Goal: Task Accomplishment & Management: Complete application form

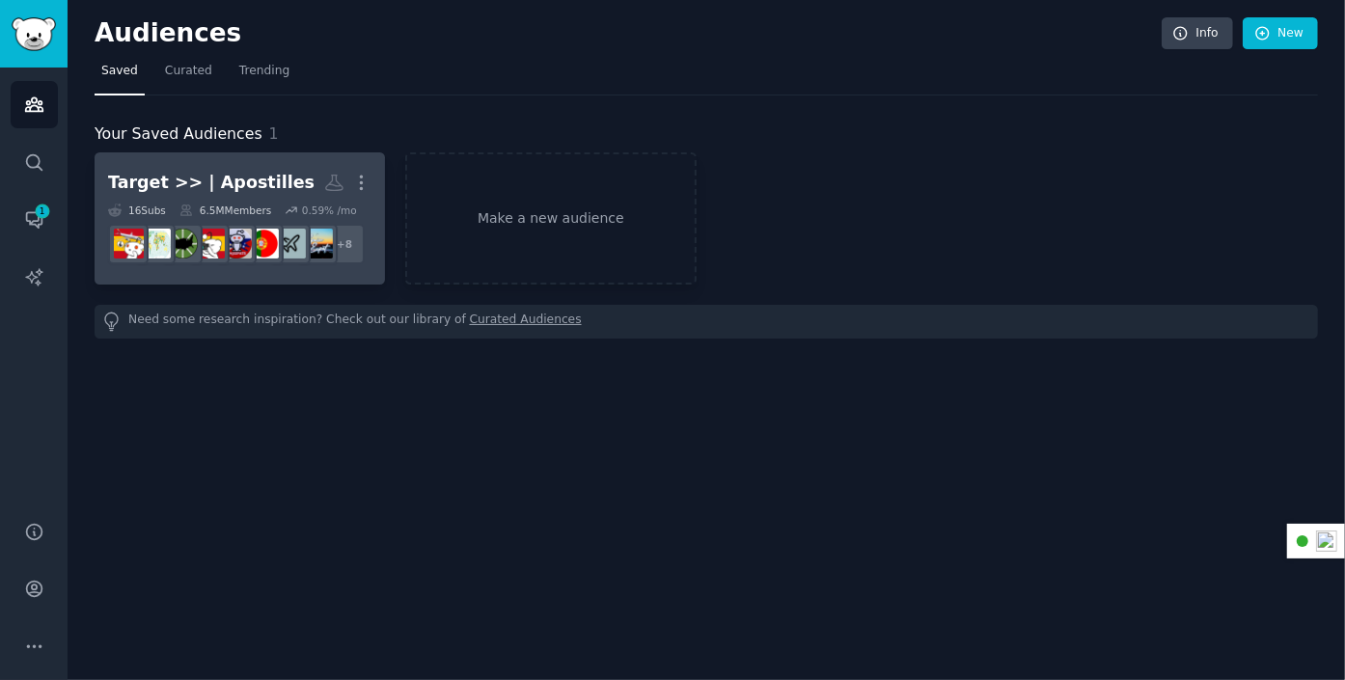
click at [182, 158] on link "Target >> | Apostilles More 16 Sub s 6.5M Members 0.59 % /mo r/ExpatFIRE + 8" at bounding box center [240, 218] width 290 height 132
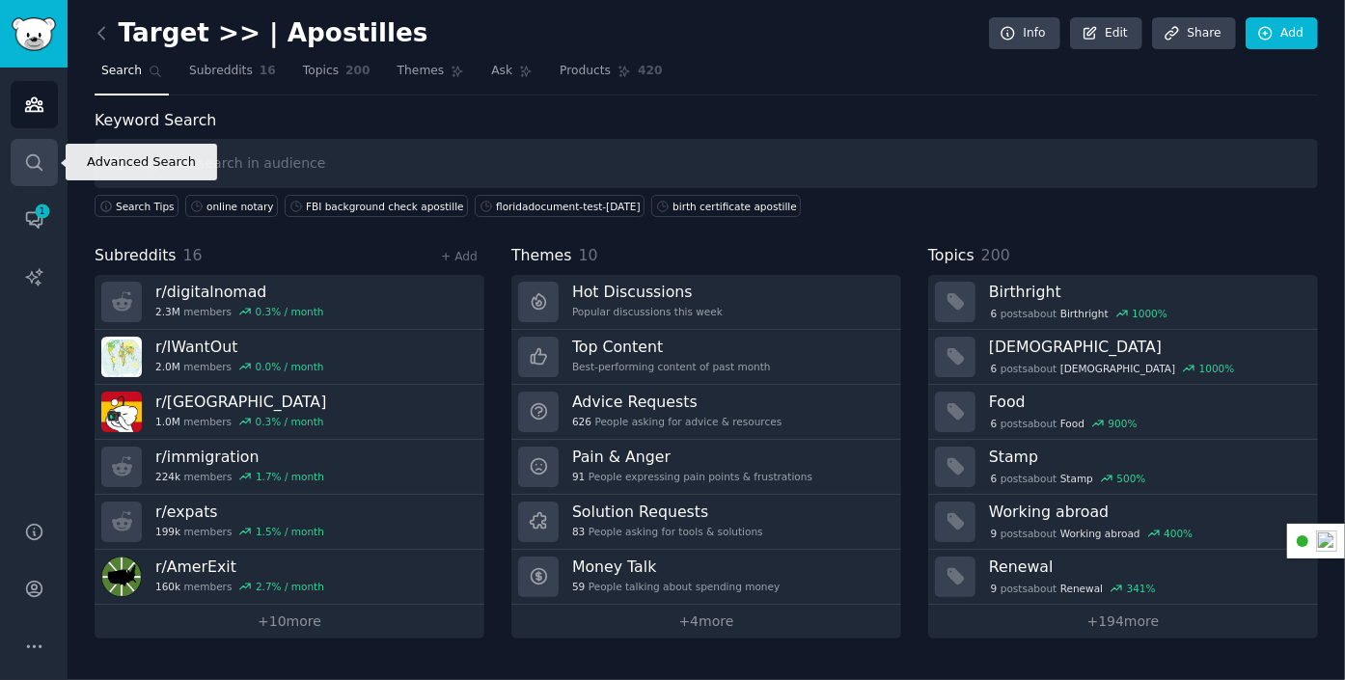
click at [32, 169] on icon "Sidebar" at bounding box center [34, 162] width 20 height 20
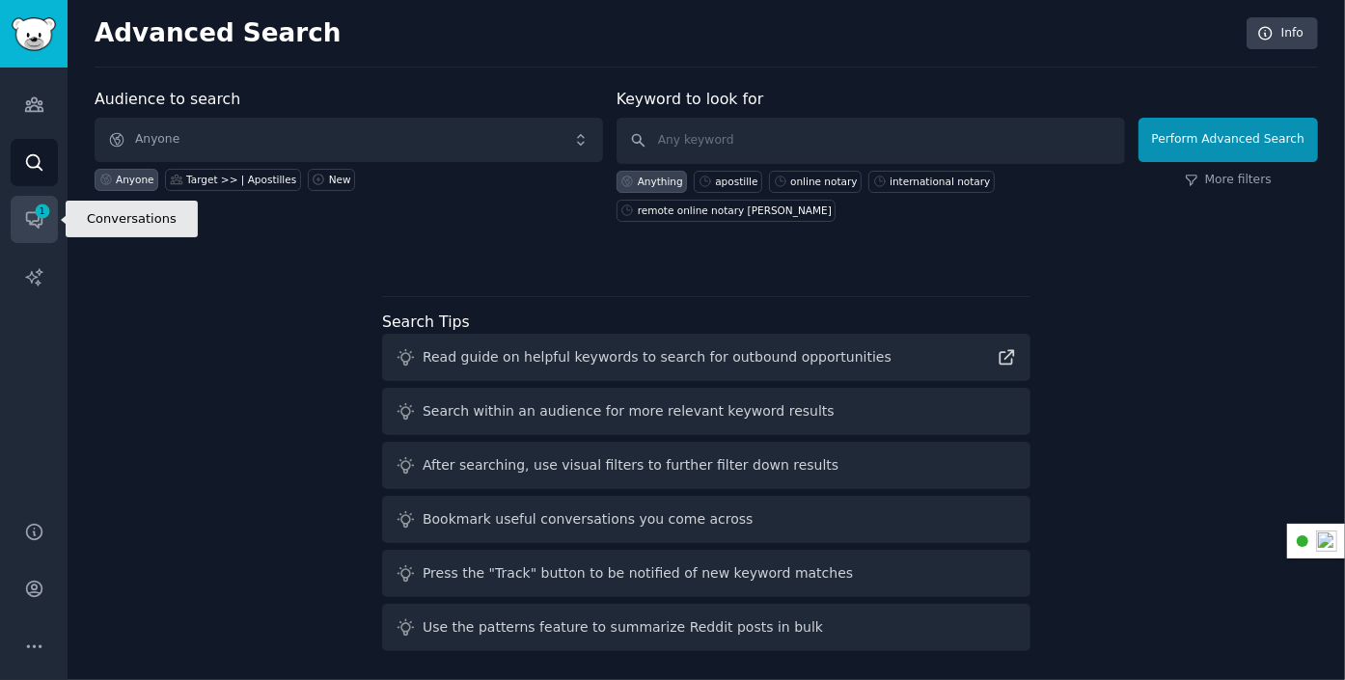
click at [30, 213] on icon "Sidebar" at bounding box center [33, 220] width 15 height 15
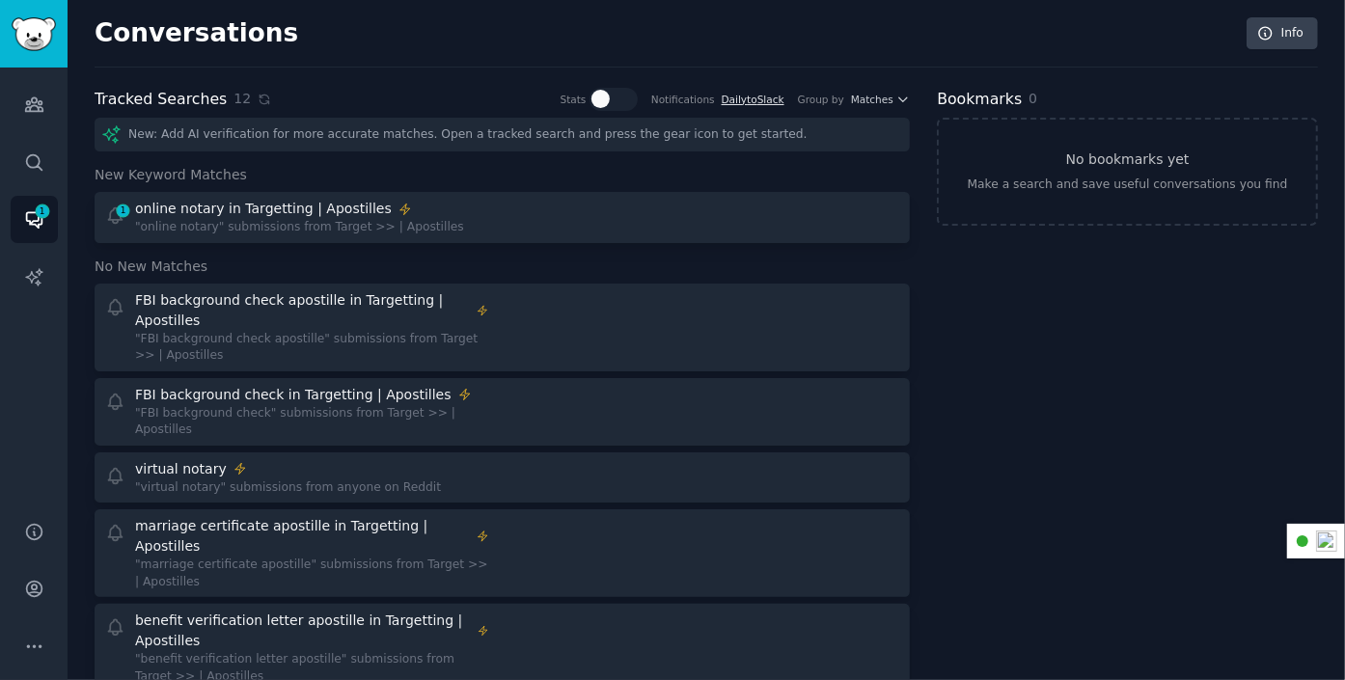
click at [761, 95] on link "Daily to Slack" at bounding box center [752, 100] width 63 height 12
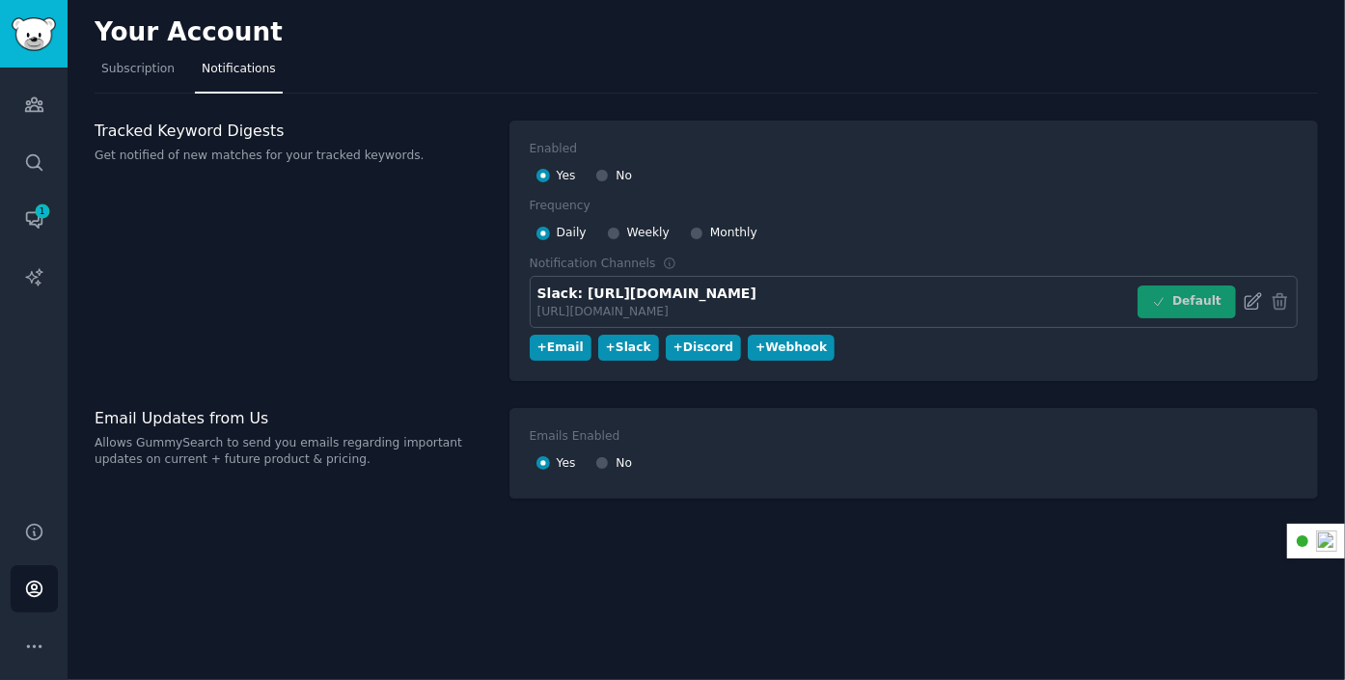
click at [1250, 301] on icon at bounding box center [1252, 300] width 15 height 15
click at [614, 341] on div "+ Slack" at bounding box center [628, 348] width 45 height 17
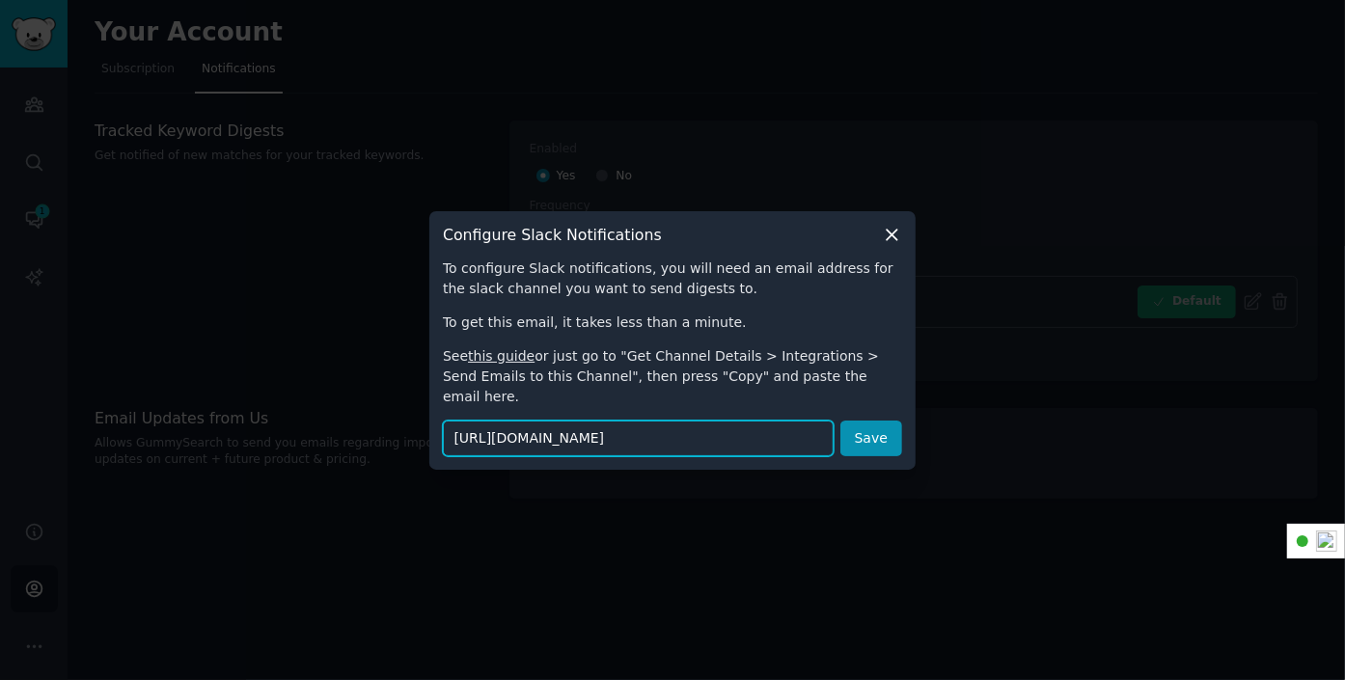
click at [447, 424] on input "[URL][DOMAIN_NAME]" at bounding box center [638, 439] width 391 height 36
paste input "[EMAIL_ADDRESS][DOMAIN_NAME]"
type input "[EMAIL_ADDRESS][DOMAIN_NAME]"
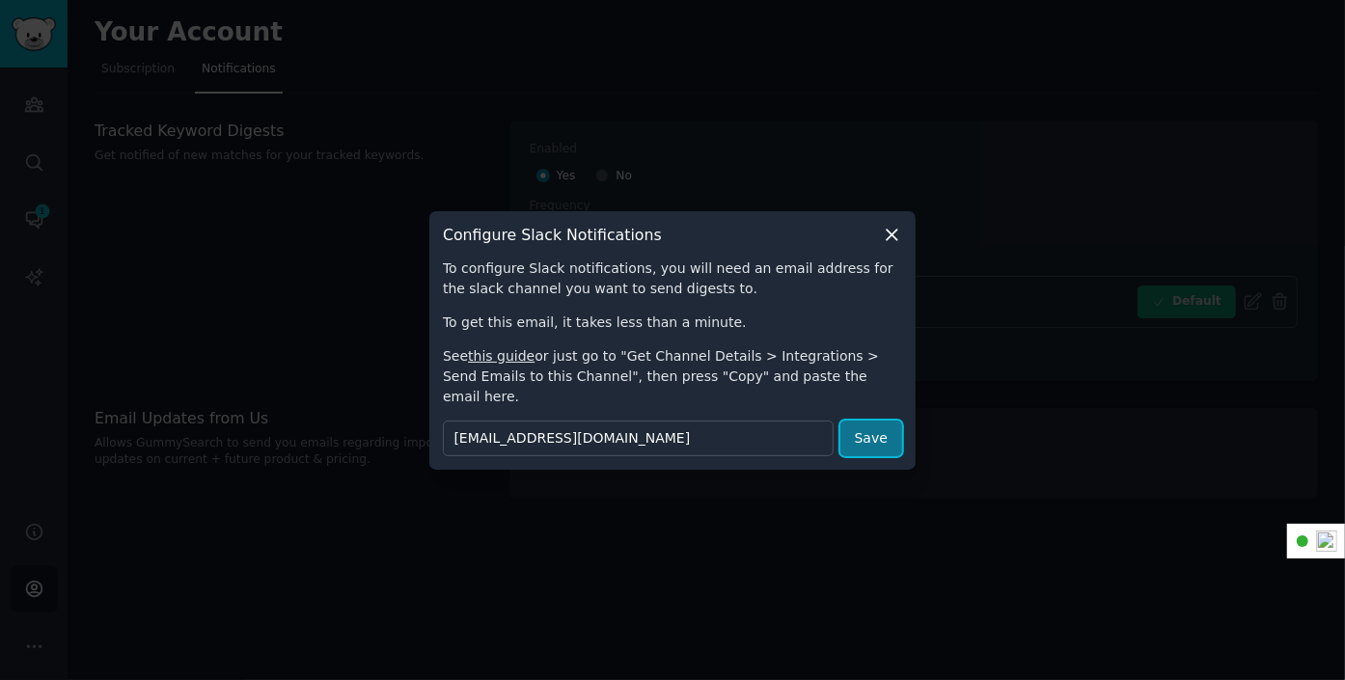
scroll to position [0, 0]
click at [891, 426] on button "Save" at bounding box center [871, 439] width 62 height 36
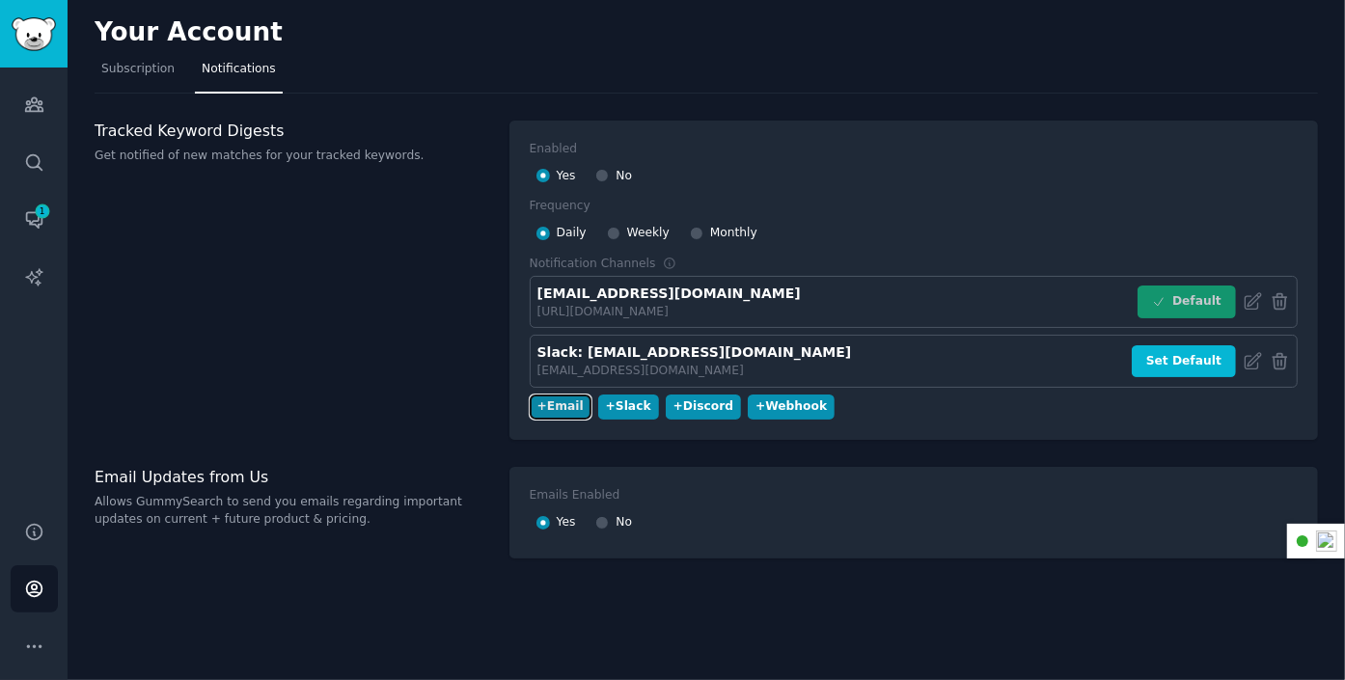
click at [561, 400] on div "+ Email" at bounding box center [560, 406] width 46 height 17
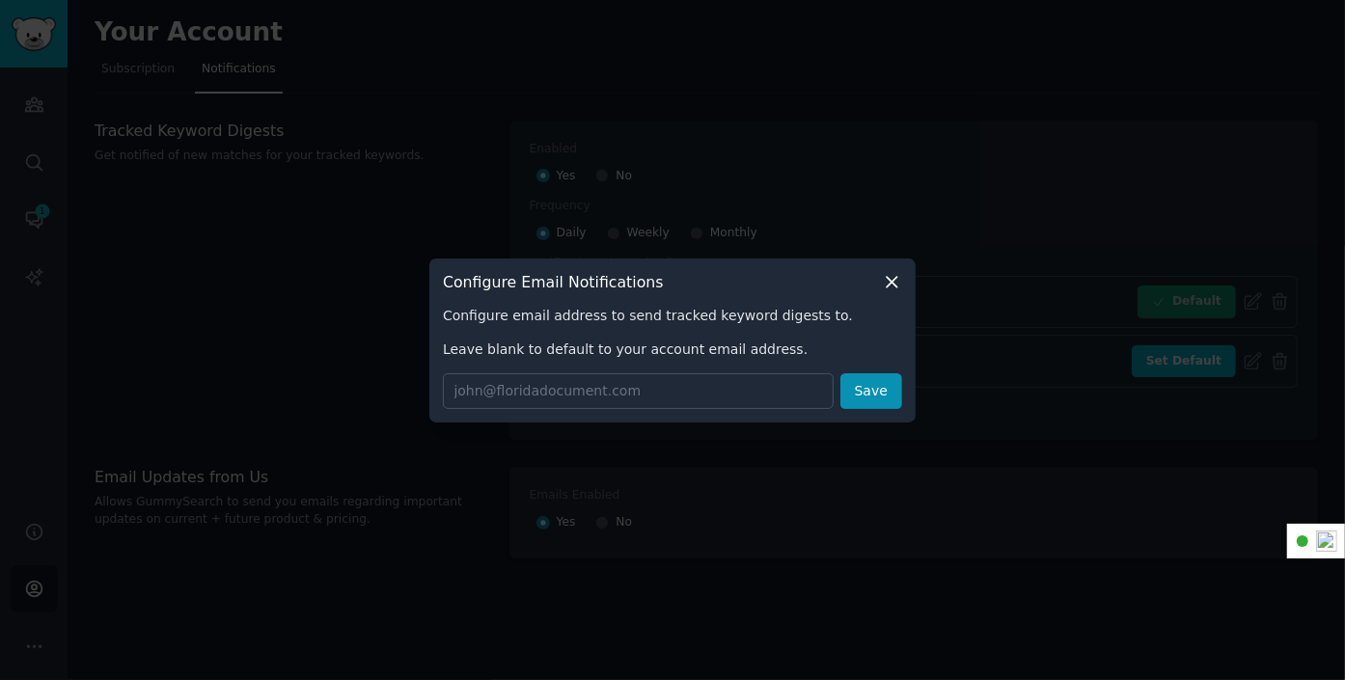
click at [894, 277] on icon at bounding box center [892, 282] width 20 height 20
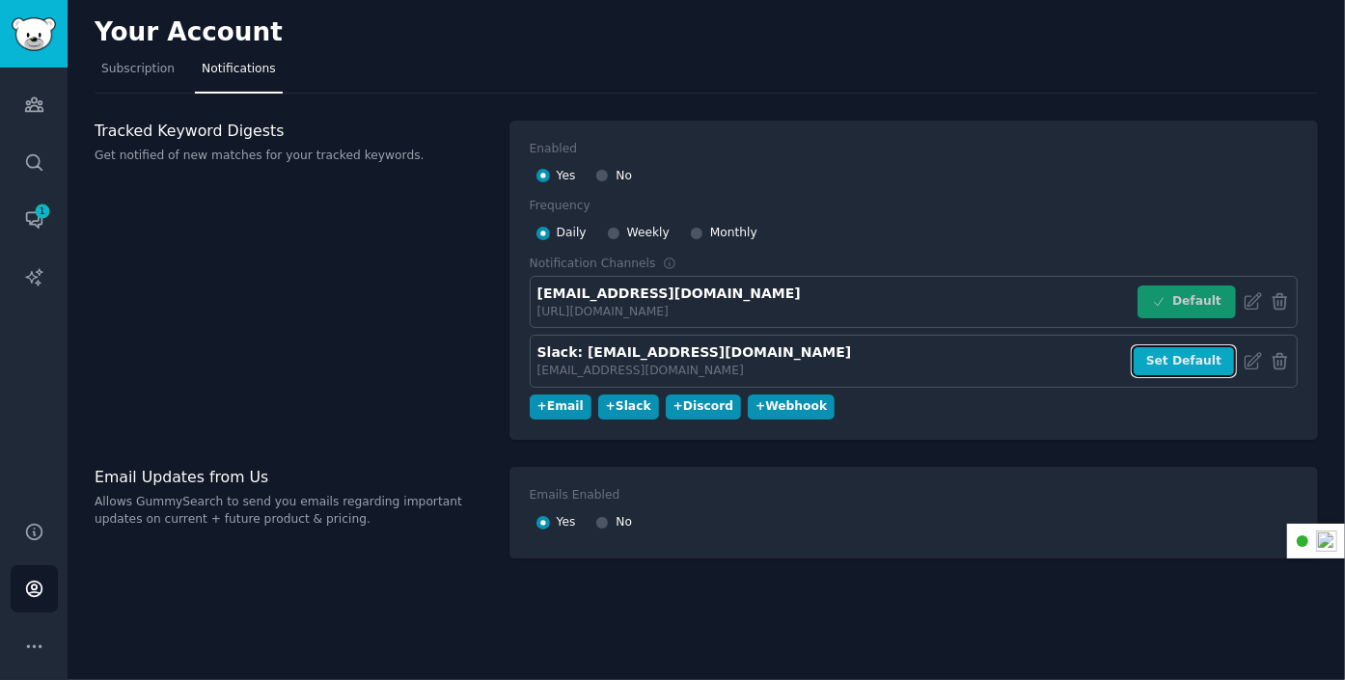
click at [1188, 355] on button "Set Default" at bounding box center [1183, 361] width 104 height 33
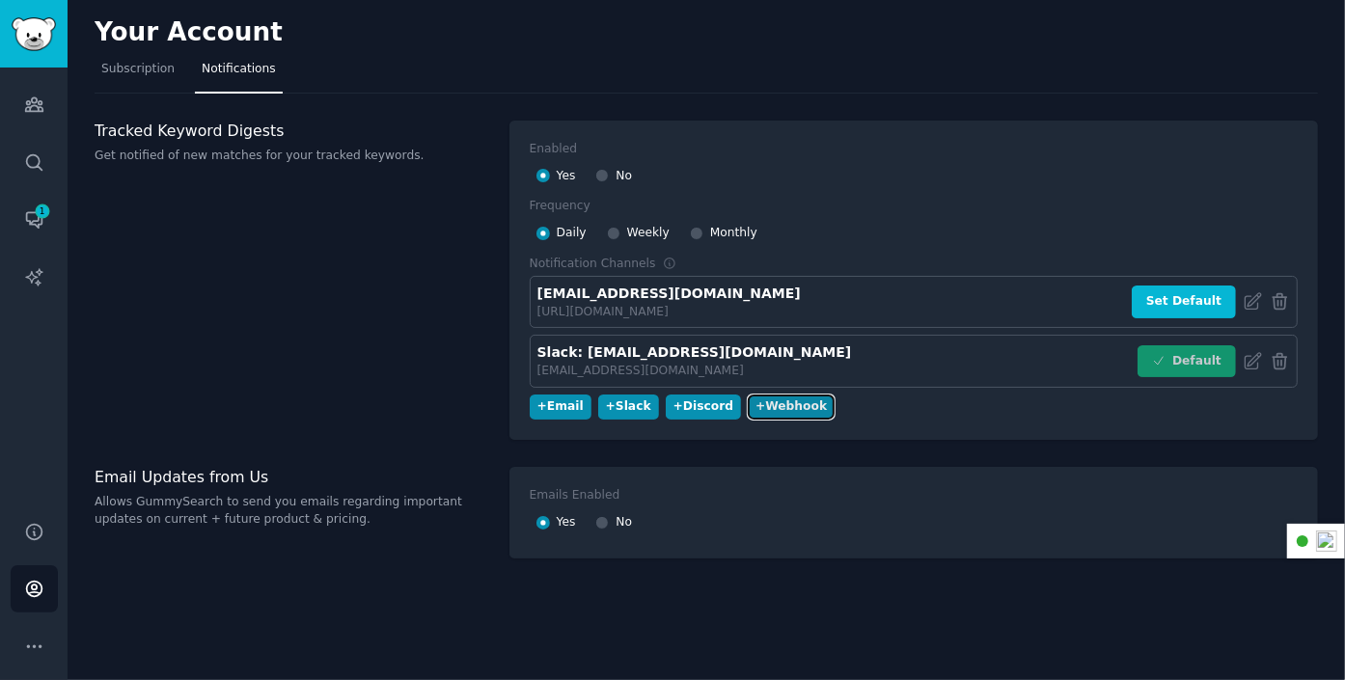
click at [766, 398] on div "+ Webhook" at bounding box center [790, 406] width 71 height 17
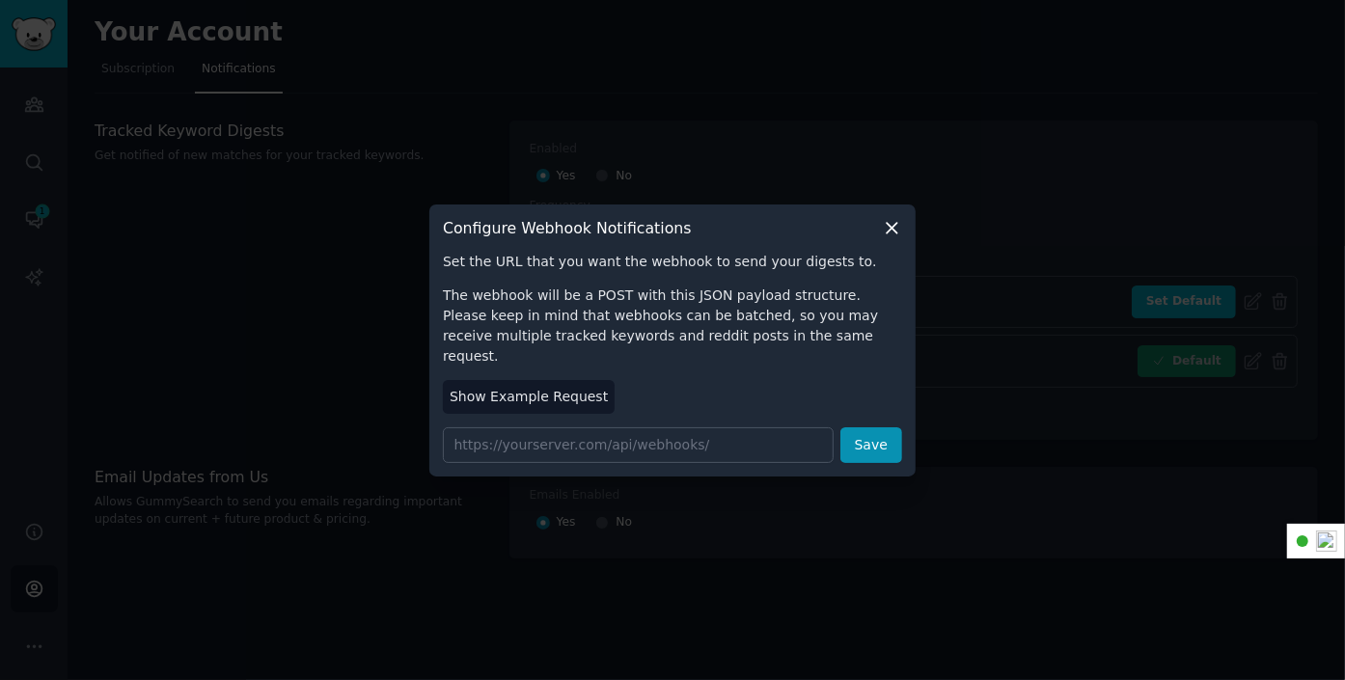
click at [891, 235] on icon at bounding box center [892, 228] width 20 height 20
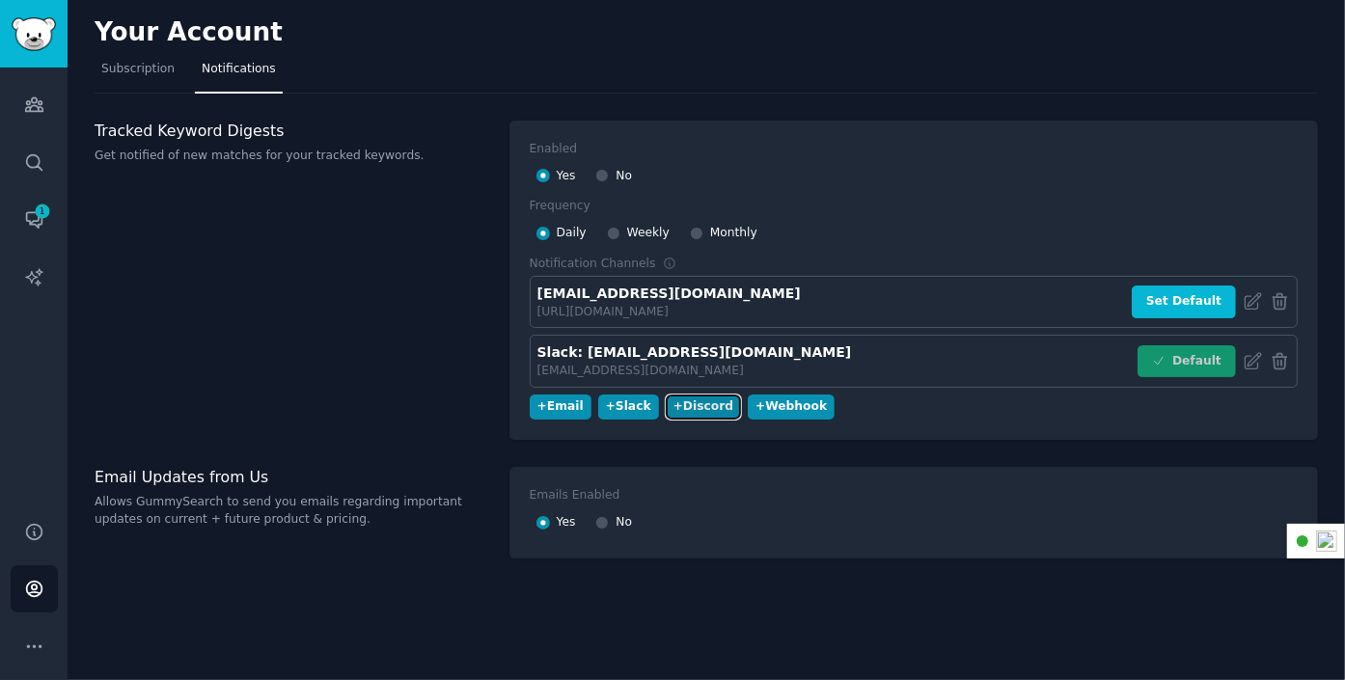
click at [674, 399] on div "+ Discord" at bounding box center [703, 406] width 60 height 17
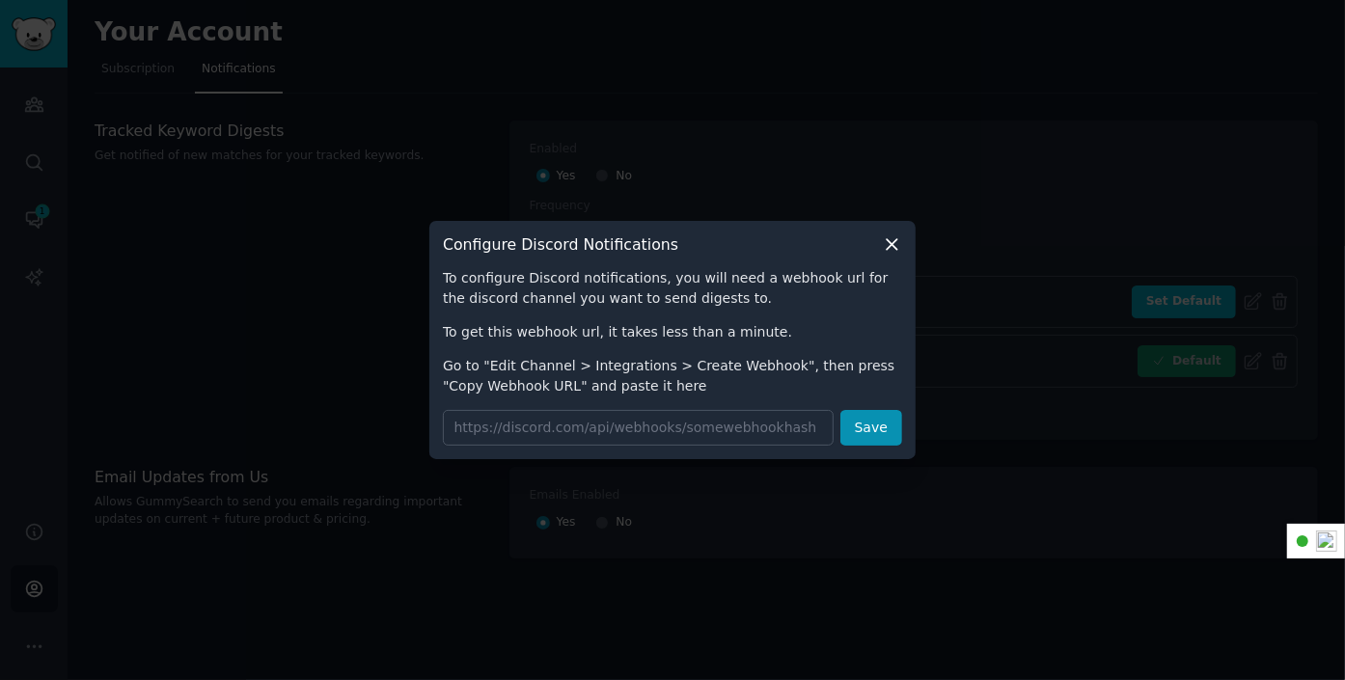
click at [892, 238] on icon at bounding box center [892, 244] width 20 height 20
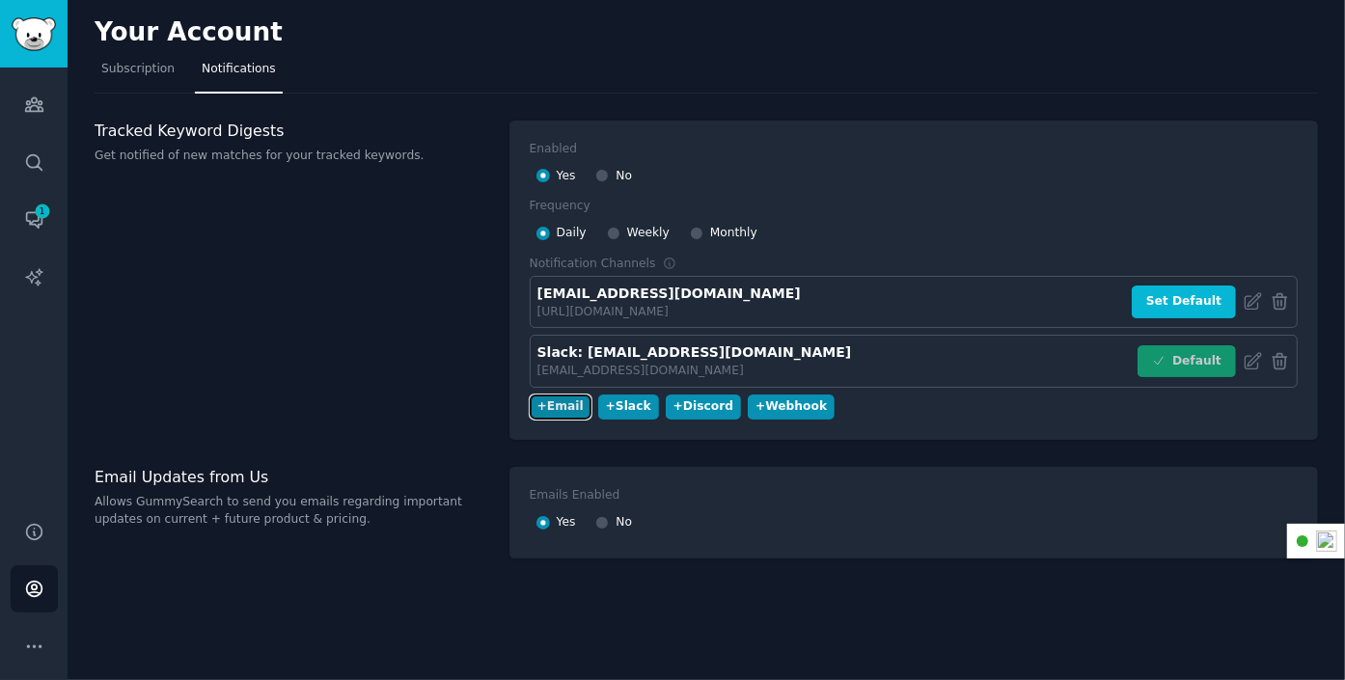
click at [560, 401] on div "+ Email" at bounding box center [560, 406] width 46 height 17
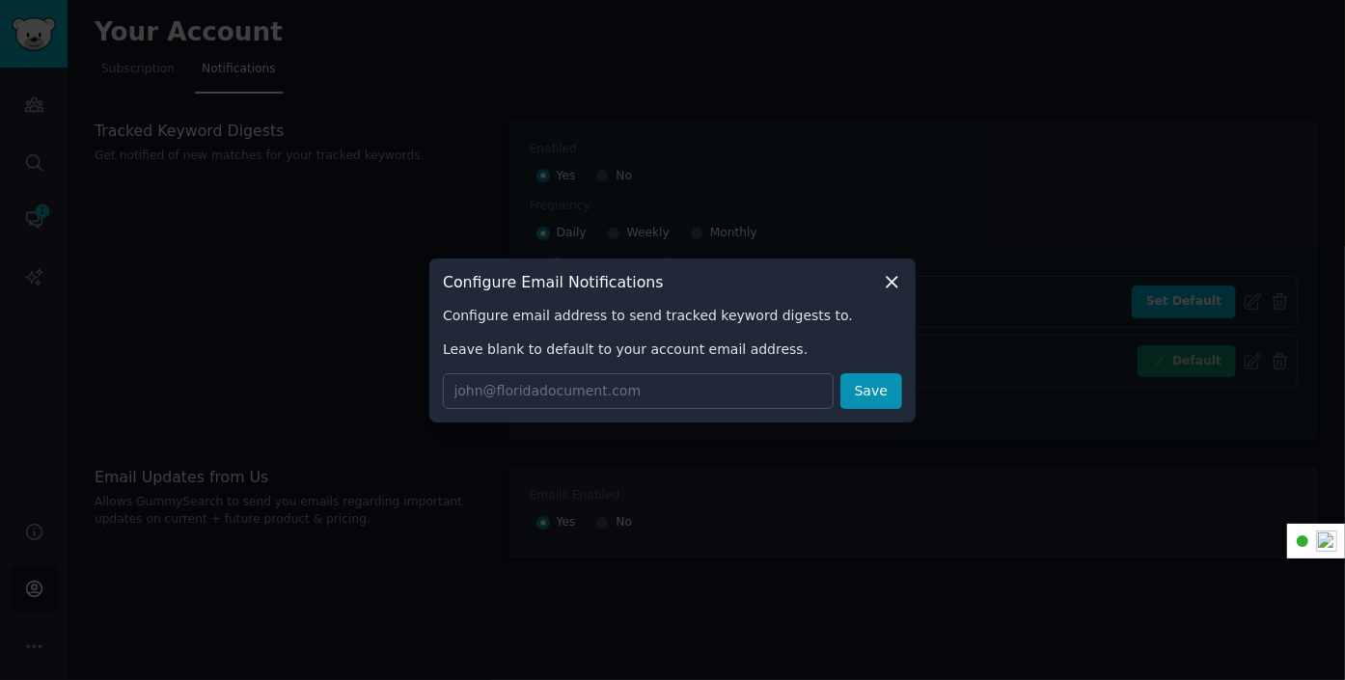
click at [882, 276] on icon at bounding box center [892, 282] width 20 height 20
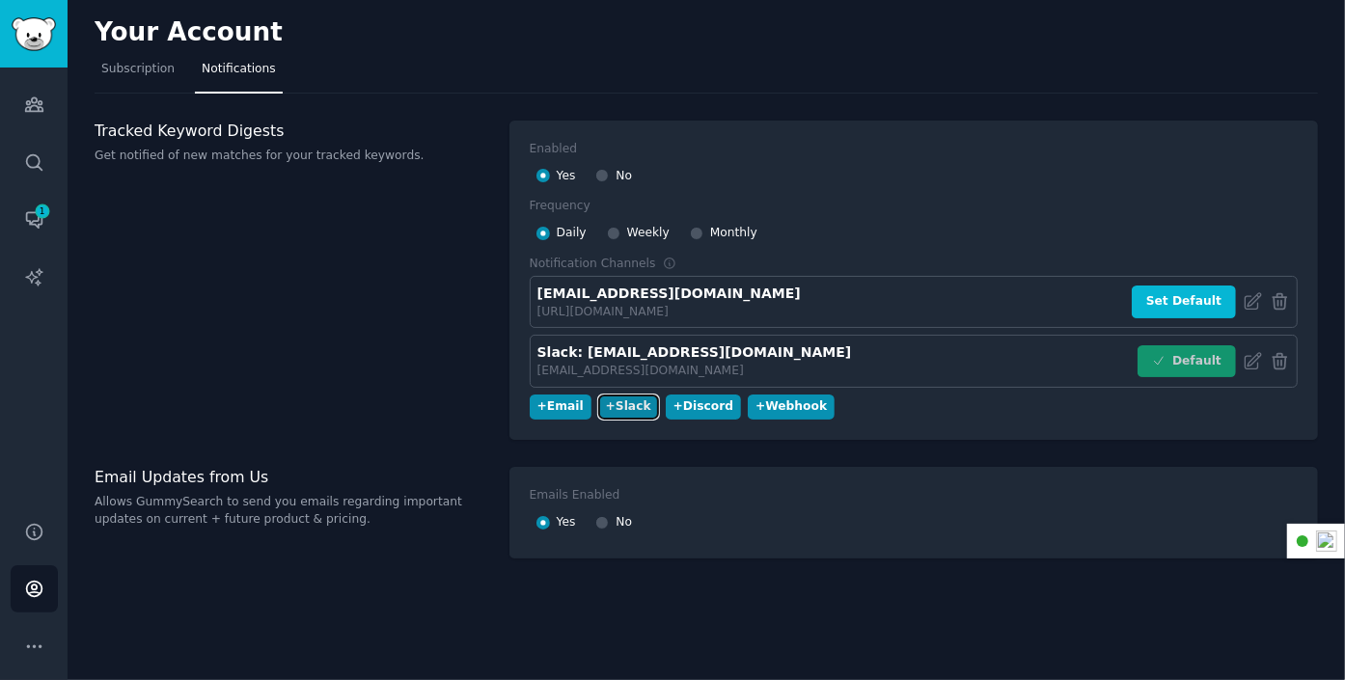
click at [625, 398] on div "+ Slack" at bounding box center [628, 406] width 45 height 17
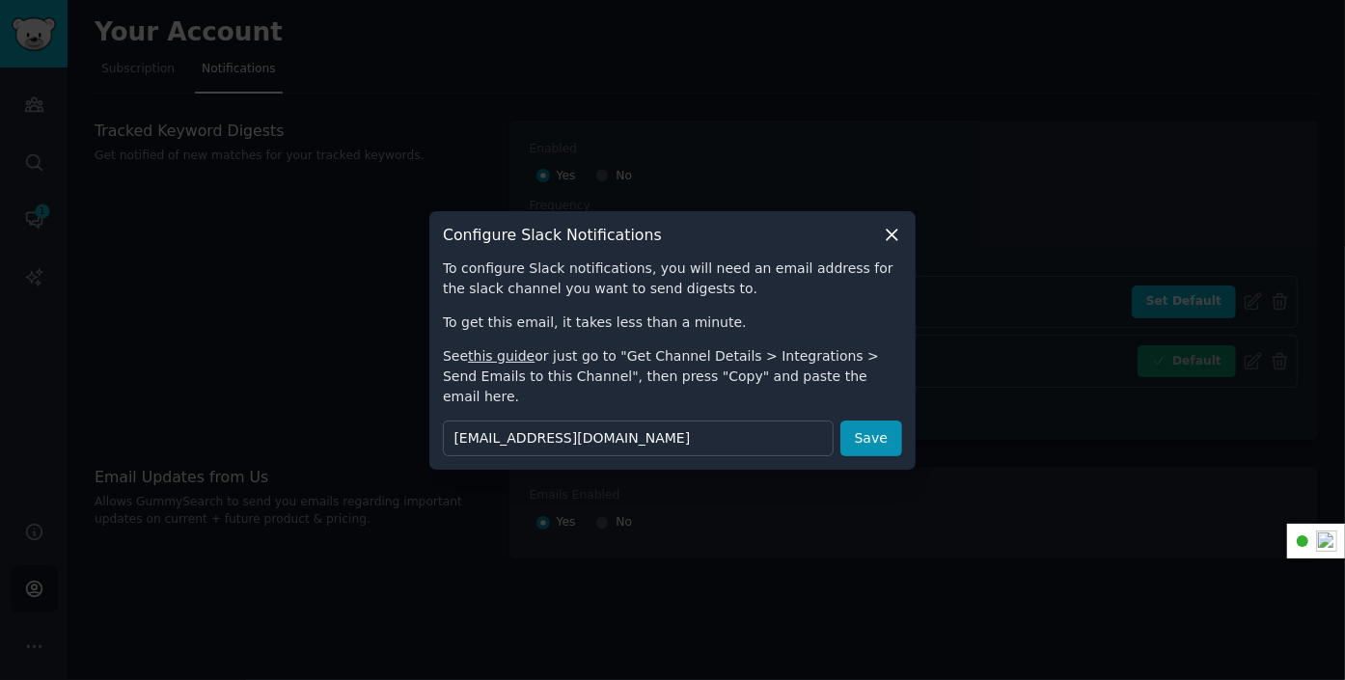
click at [890, 240] on icon at bounding box center [891, 235] width 11 height 11
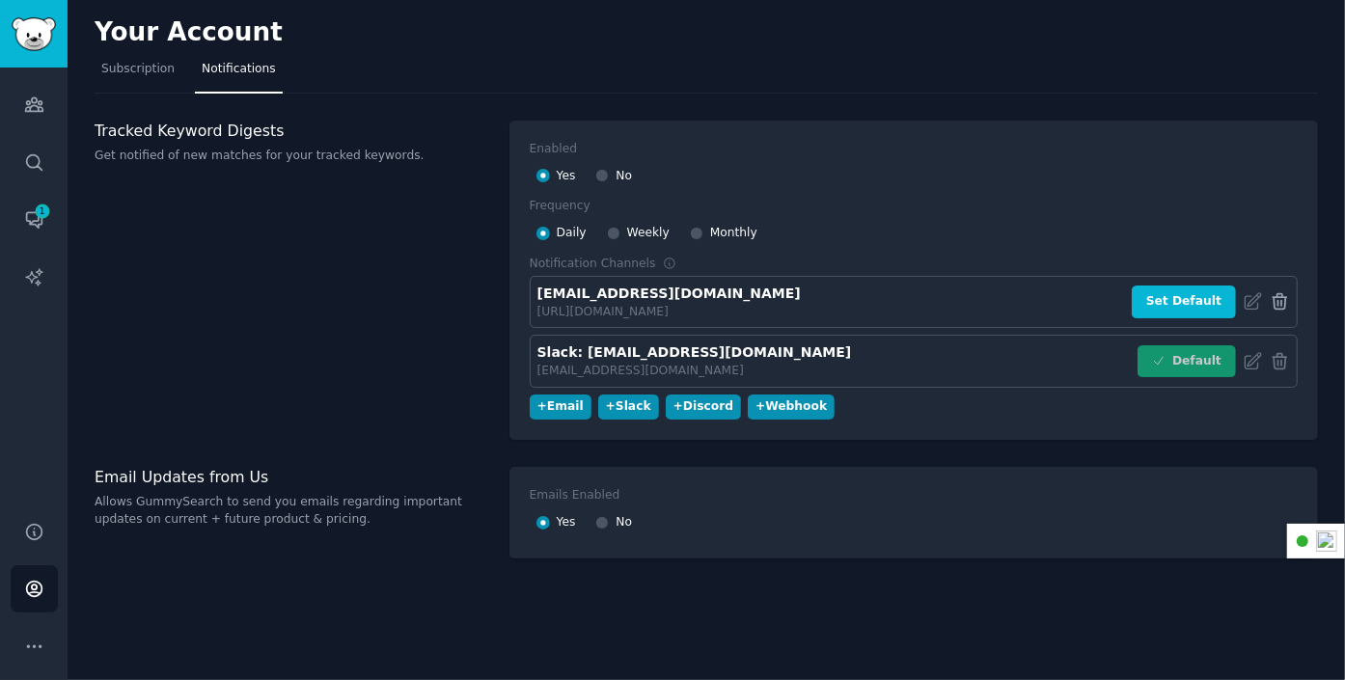
click at [1280, 300] on icon at bounding box center [1279, 301] width 20 height 20
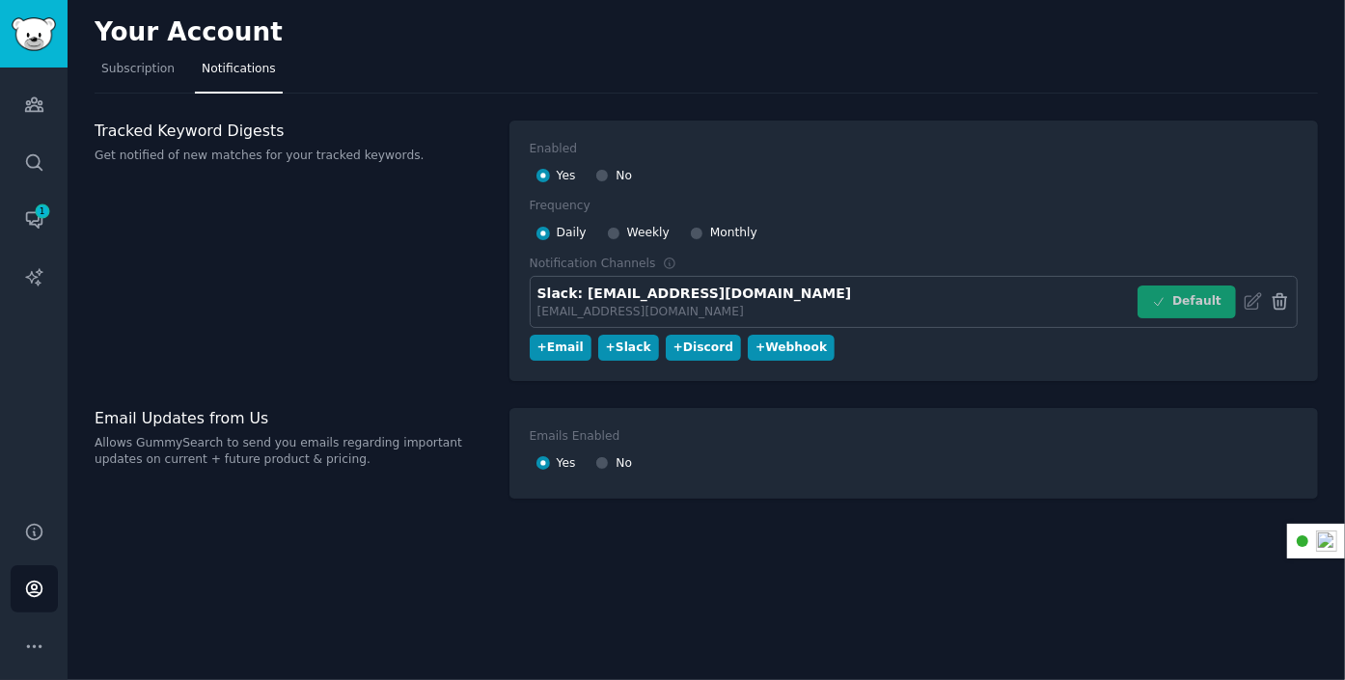
click at [1280, 301] on icon at bounding box center [1279, 301] width 20 height 20
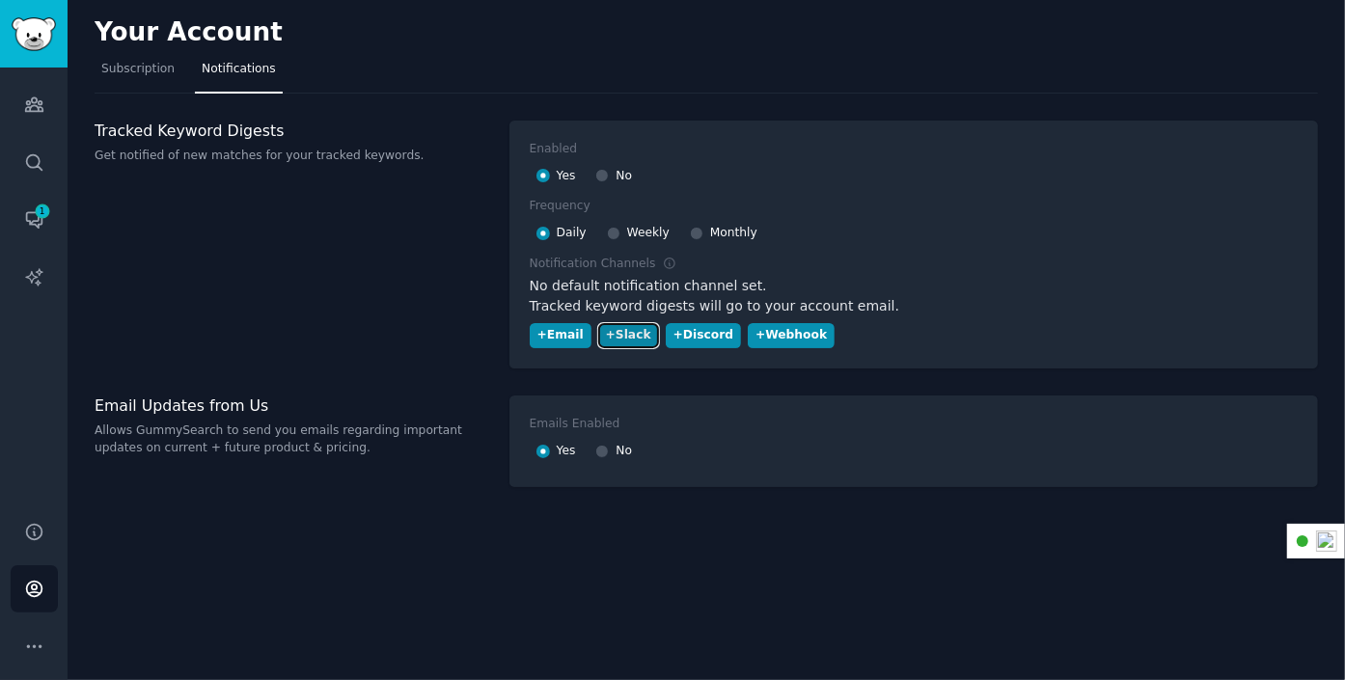
click at [618, 331] on div "+ Slack" at bounding box center [628, 335] width 45 height 17
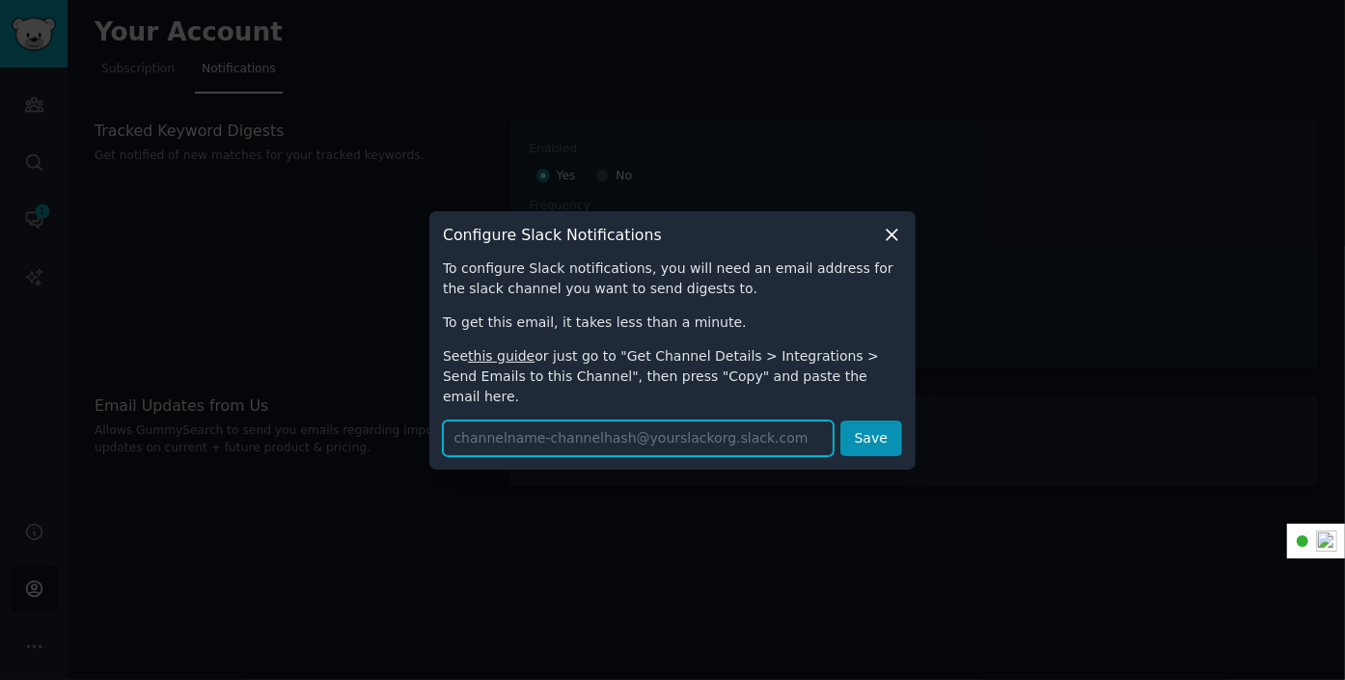
click at [556, 426] on input "text" at bounding box center [638, 439] width 391 height 36
paste input "[EMAIL_ADDRESS][DOMAIN_NAME]"
type input "[EMAIL_ADDRESS][DOMAIN_NAME]"
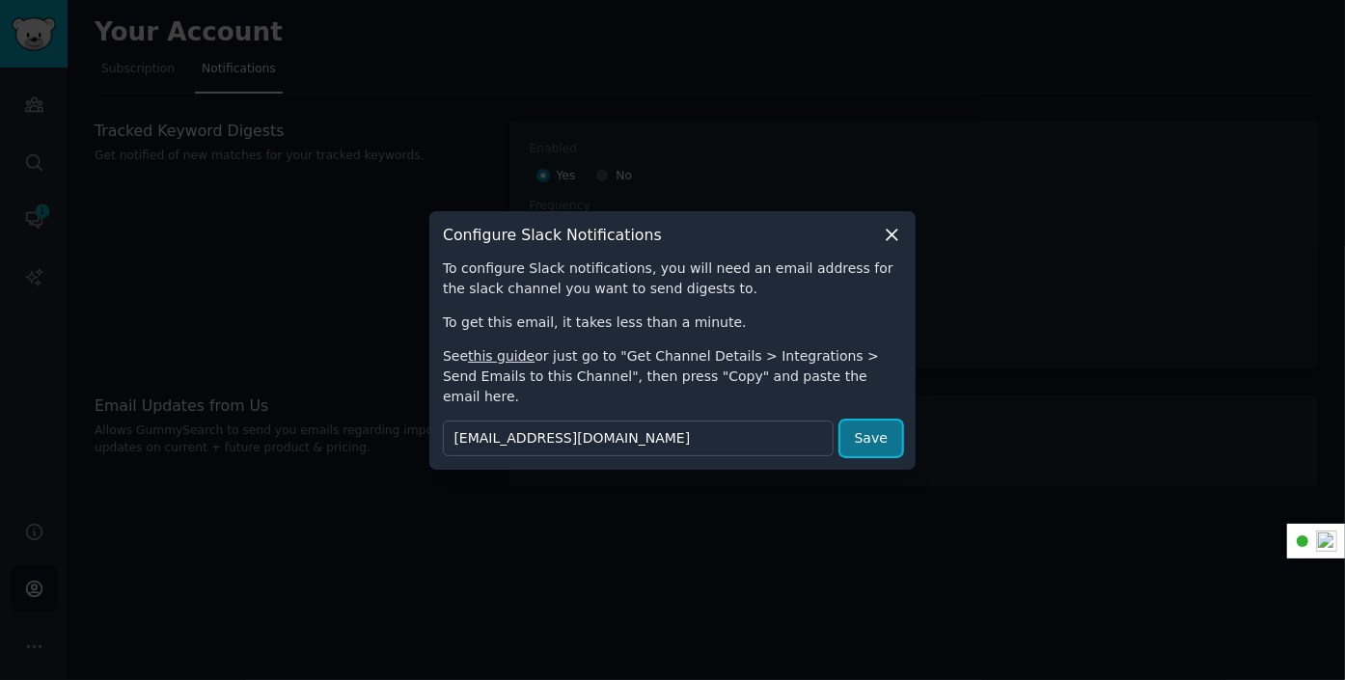
scroll to position [0, 0]
click at [880, 428] on button "Save" at bounding box center [871, 439] width 62 height 36
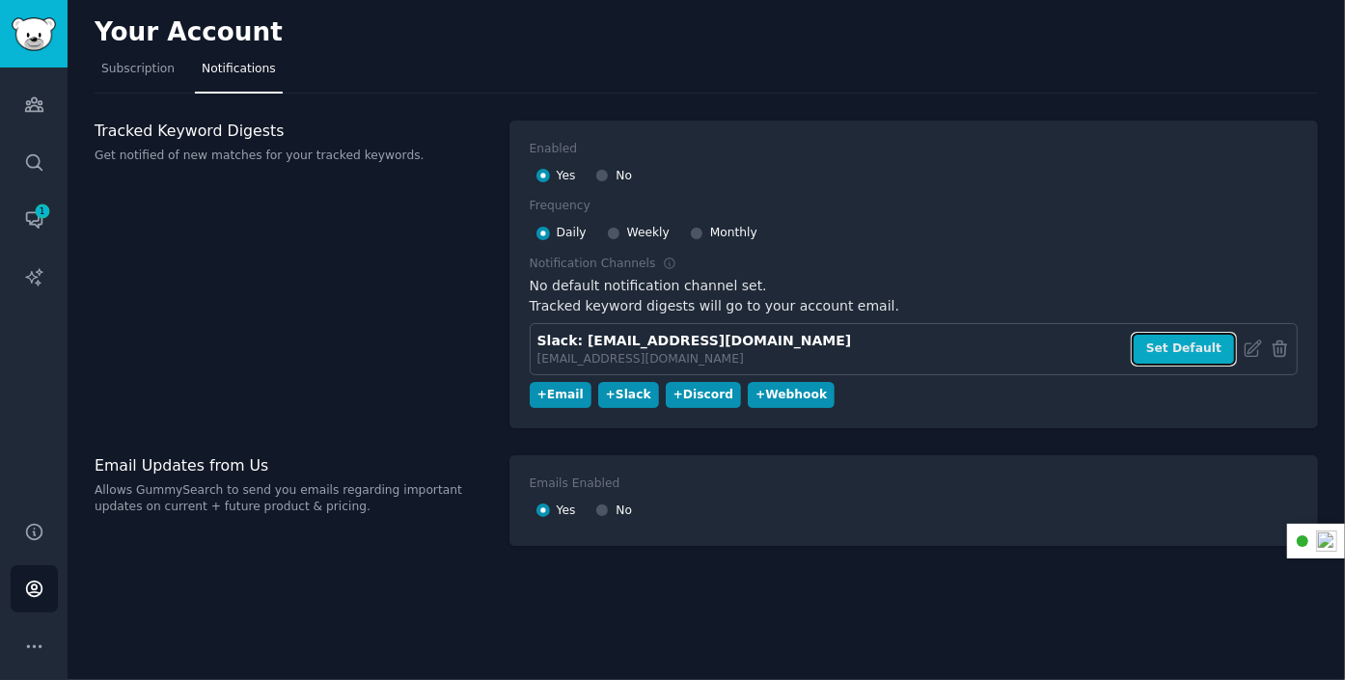
click at [1192, 338] on button "Set Default" at bounding box center [1183, 349] width 104 height 33
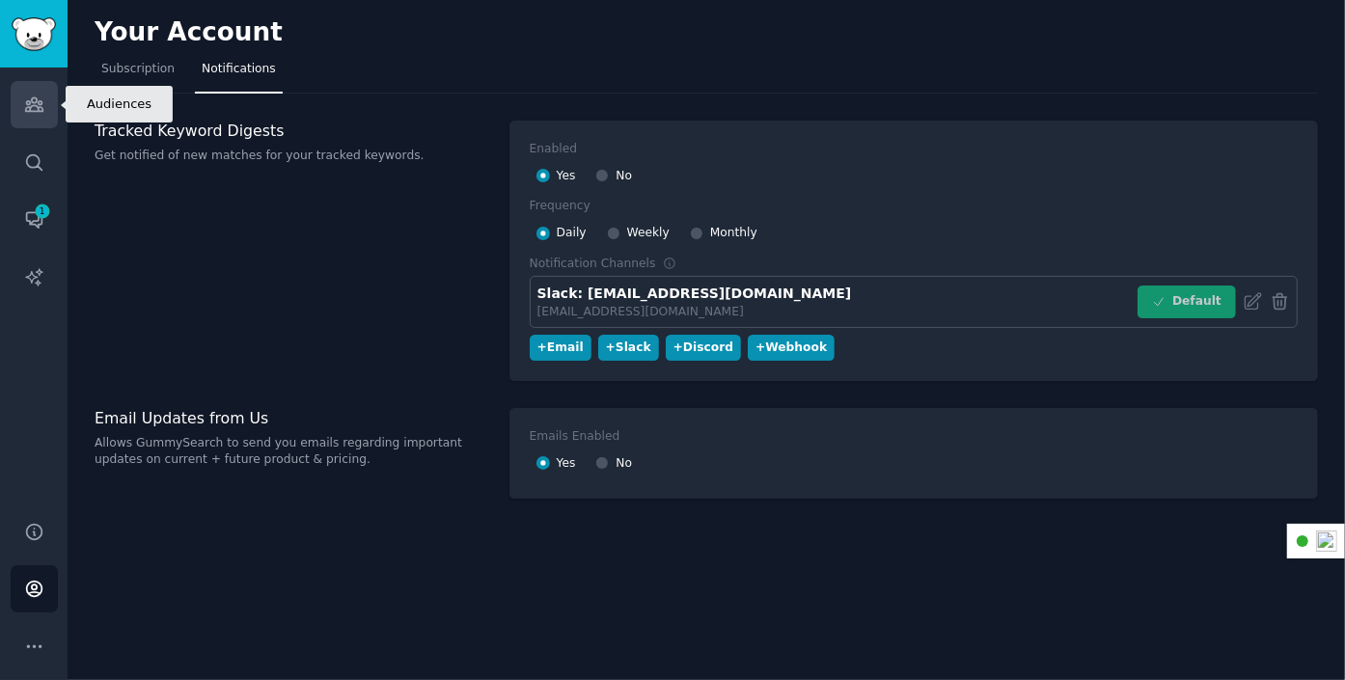
click at [37, 100] on icon "Sidebar" at bounding box center [33, 105] width 17 height 14
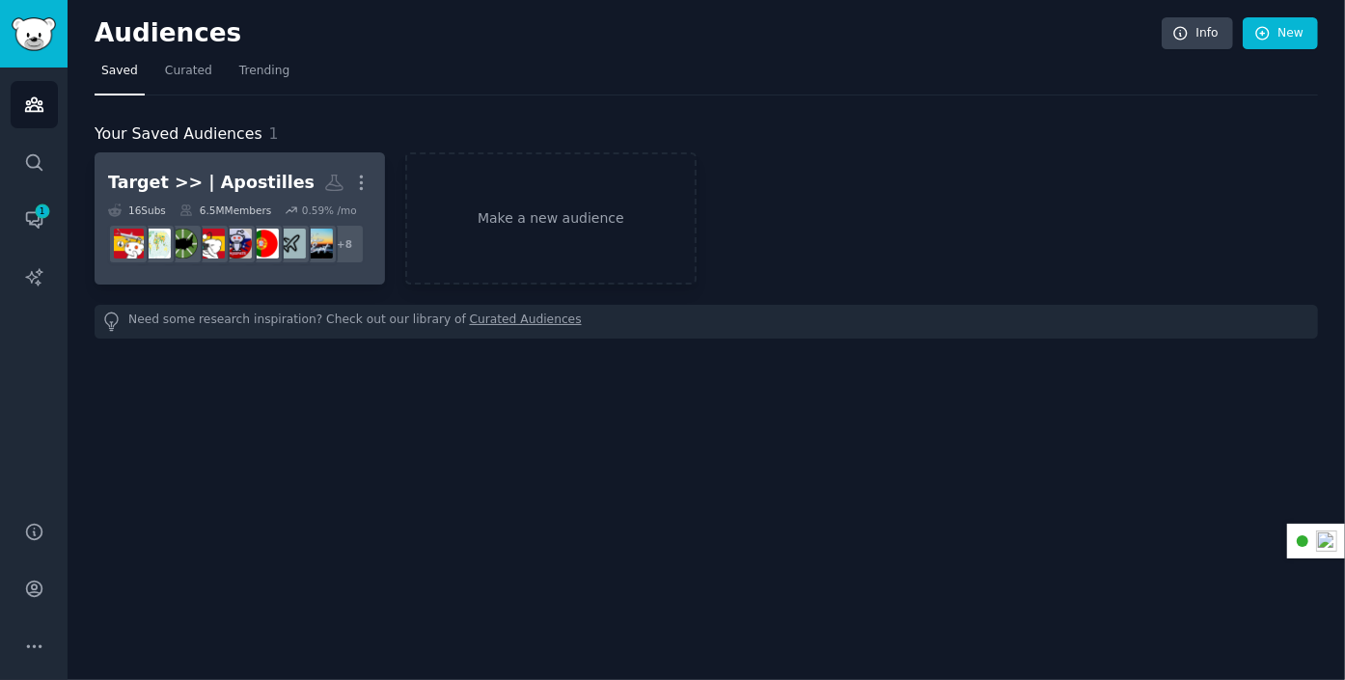
click at [174, 166] on h2 "Target >> | Apostilles More" at bounding box center [239, 183] width 263 height 34
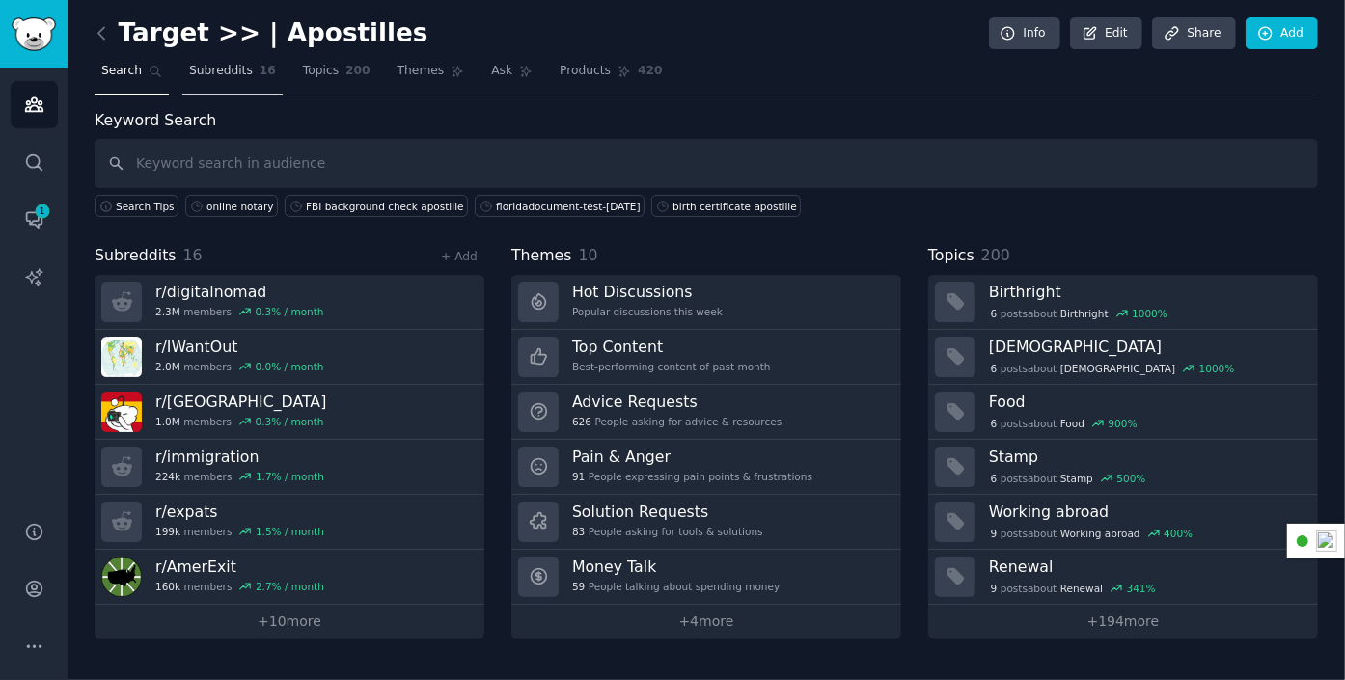
click at [221, 66] on span "Subreddits" at bounding box center [221, 71] width 64 height 17
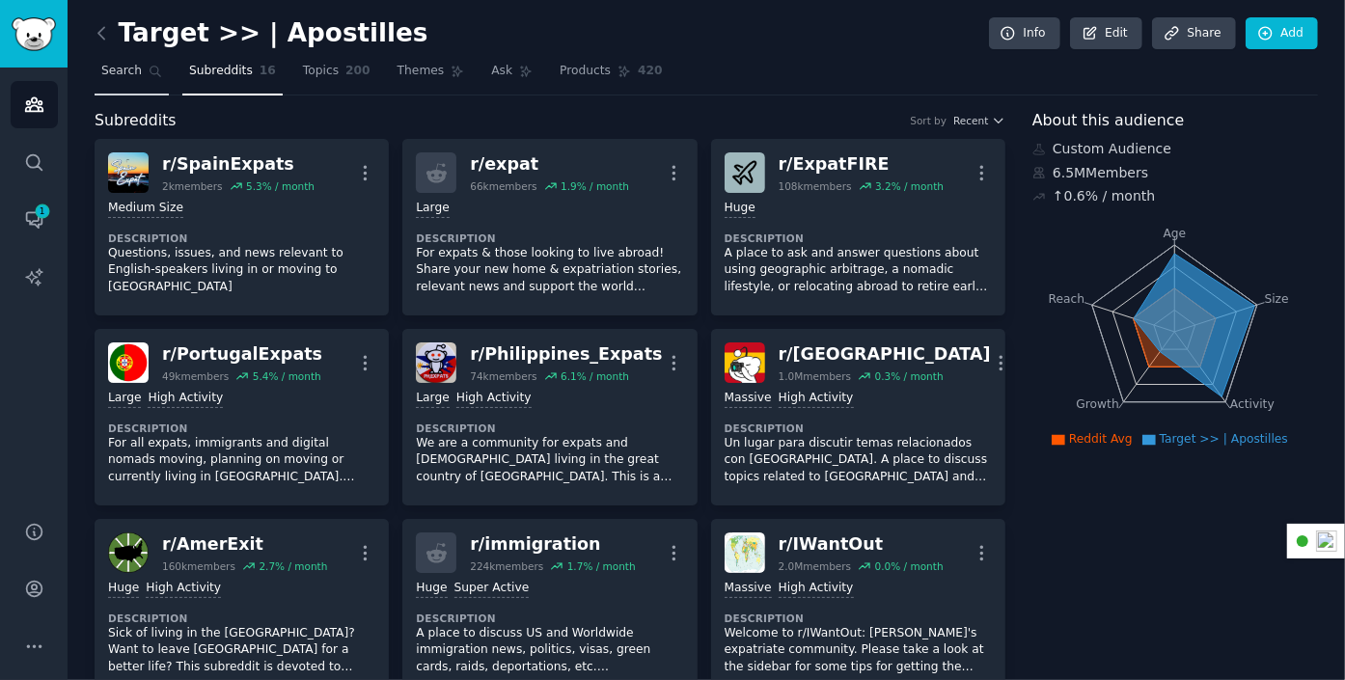
click at [133, 64] on span "Search" at bounding box center [121, 71] width 41 height 17
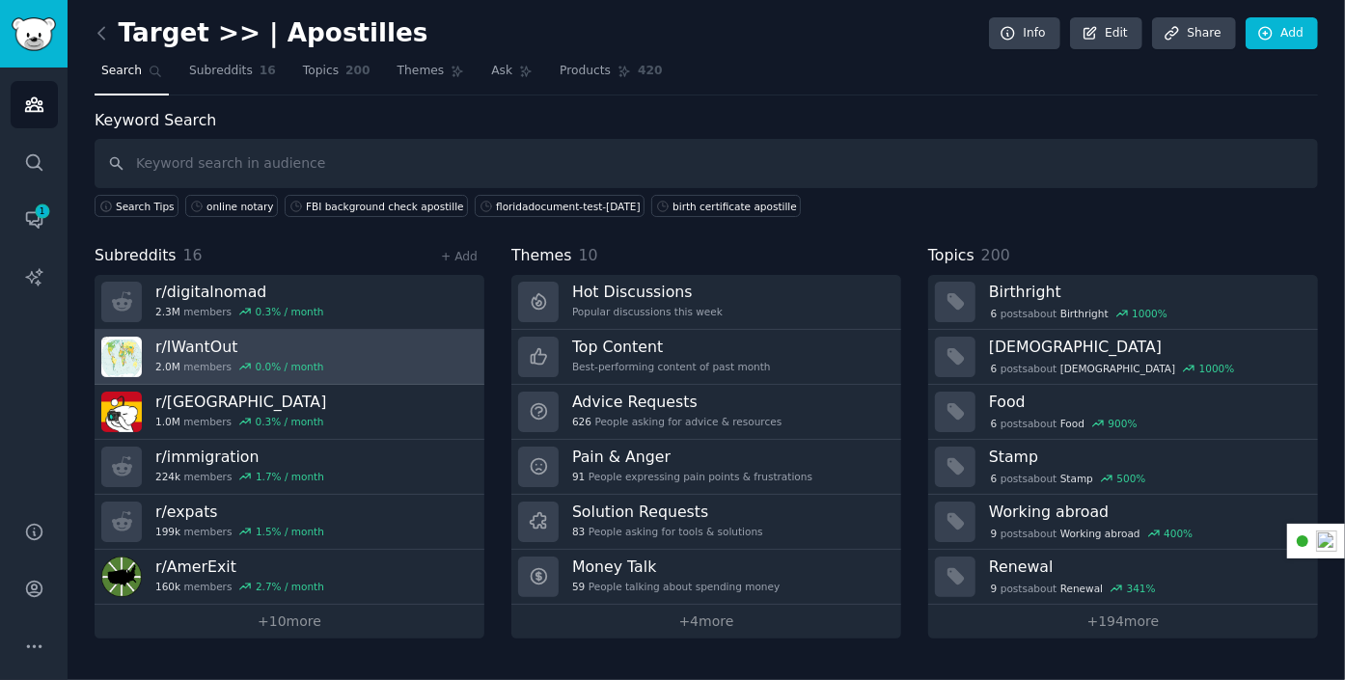
click at [396, 340] on link "r/ IWantOut 2.0M members 0.0 % / month" at bounding box center [290, 357] width 390 height 55
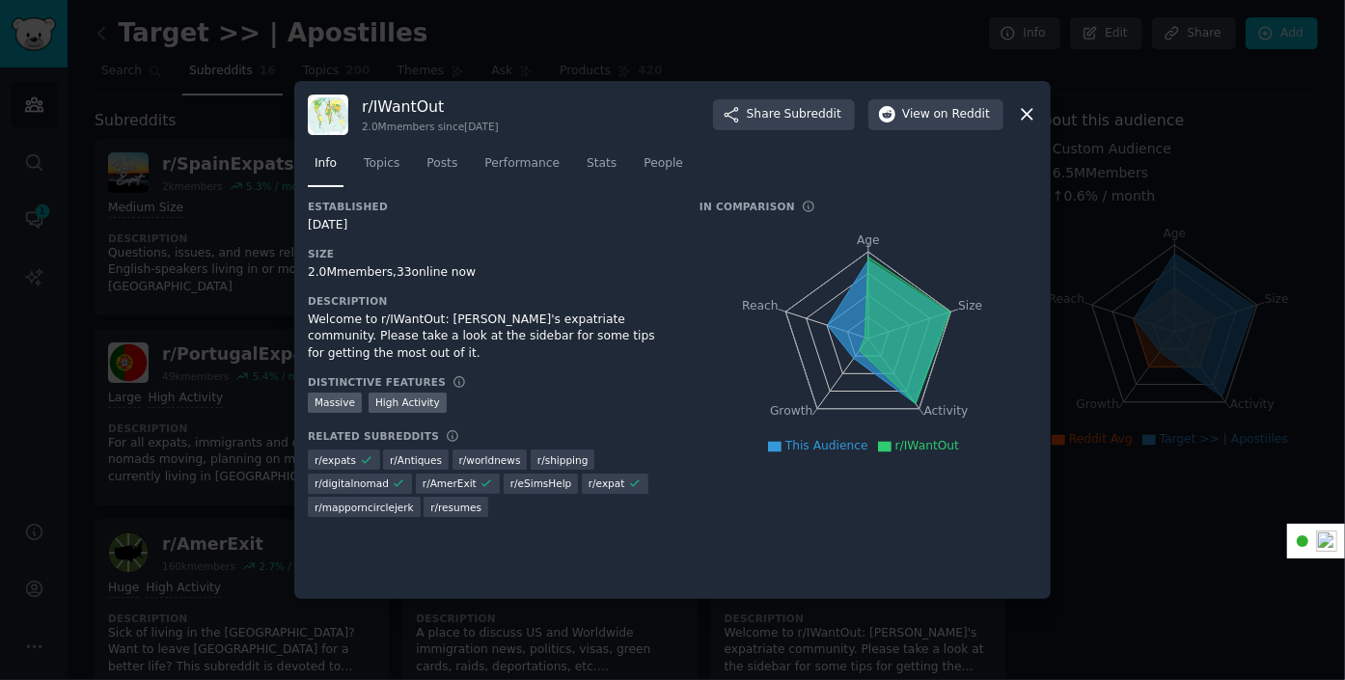
click at [1156, 541] on div at bounding box center [672, 340] width 1345 height 680
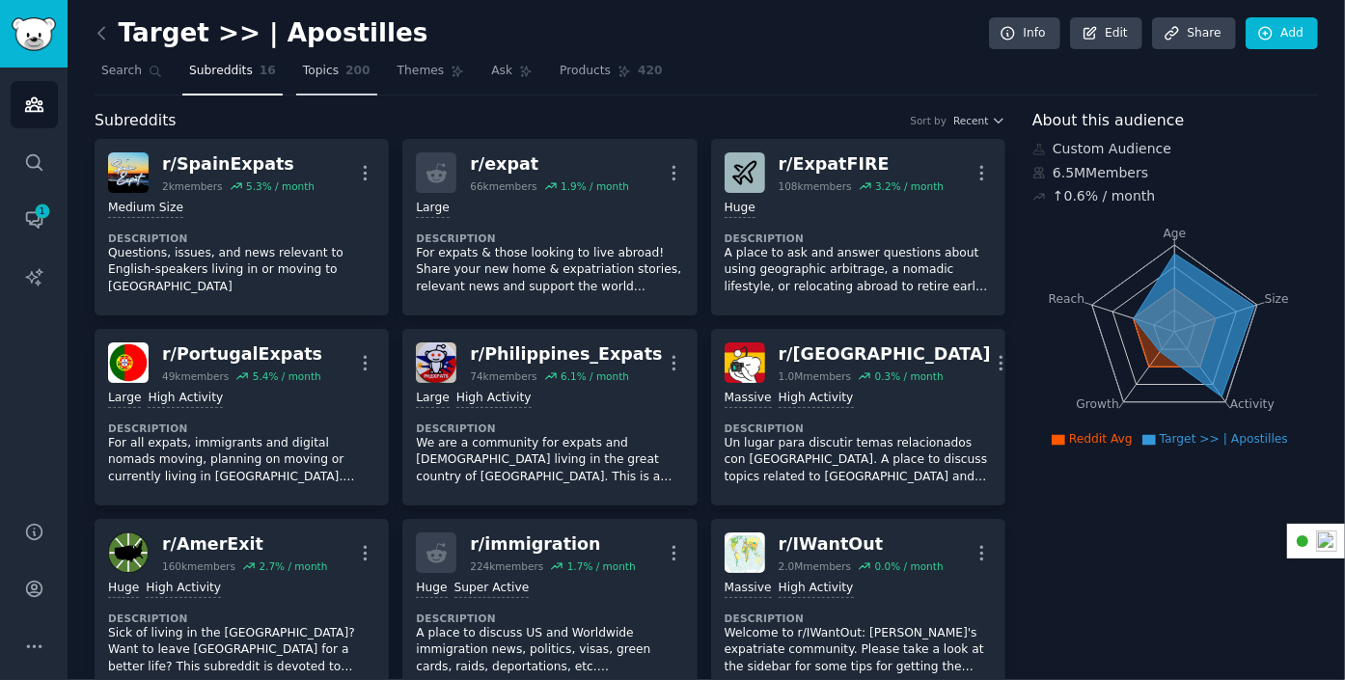
click at [312, 63] on span "Topics" at bounding box center [321, 71] width 36 height 17
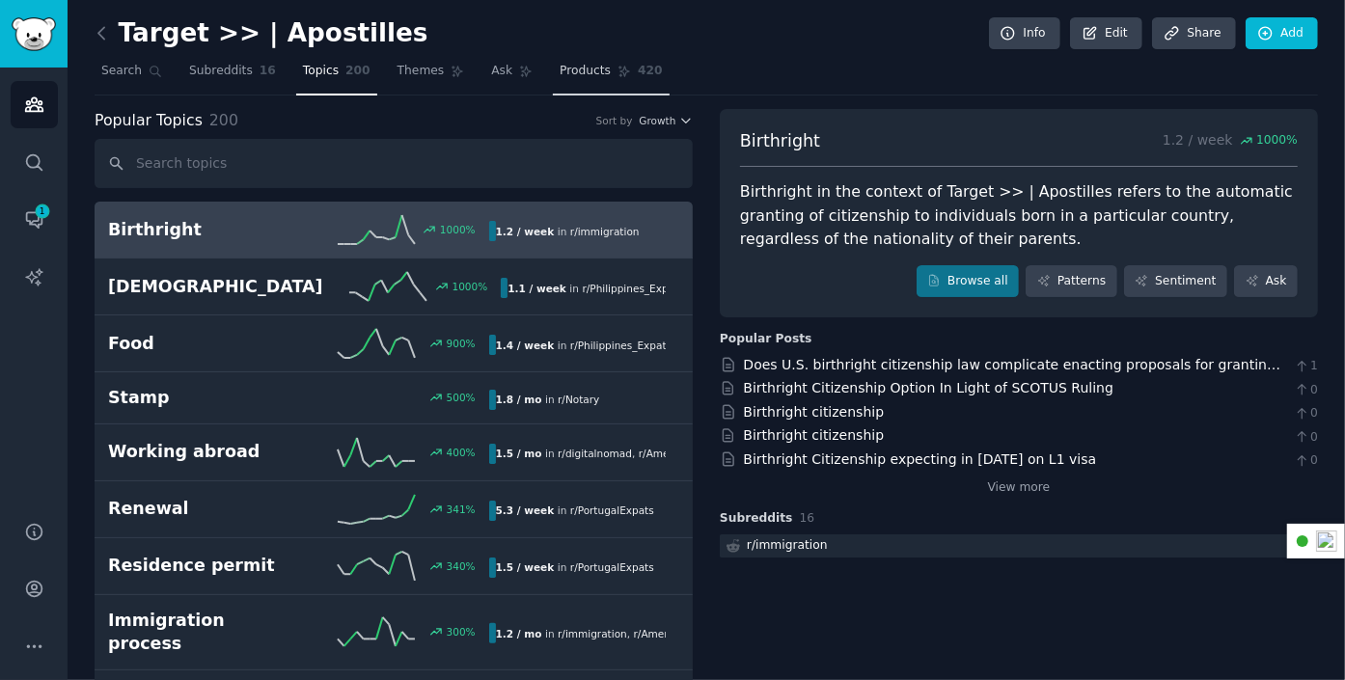
click at [559, 66] on span "Products" at bounding box center [584, 71] width 51 height 17
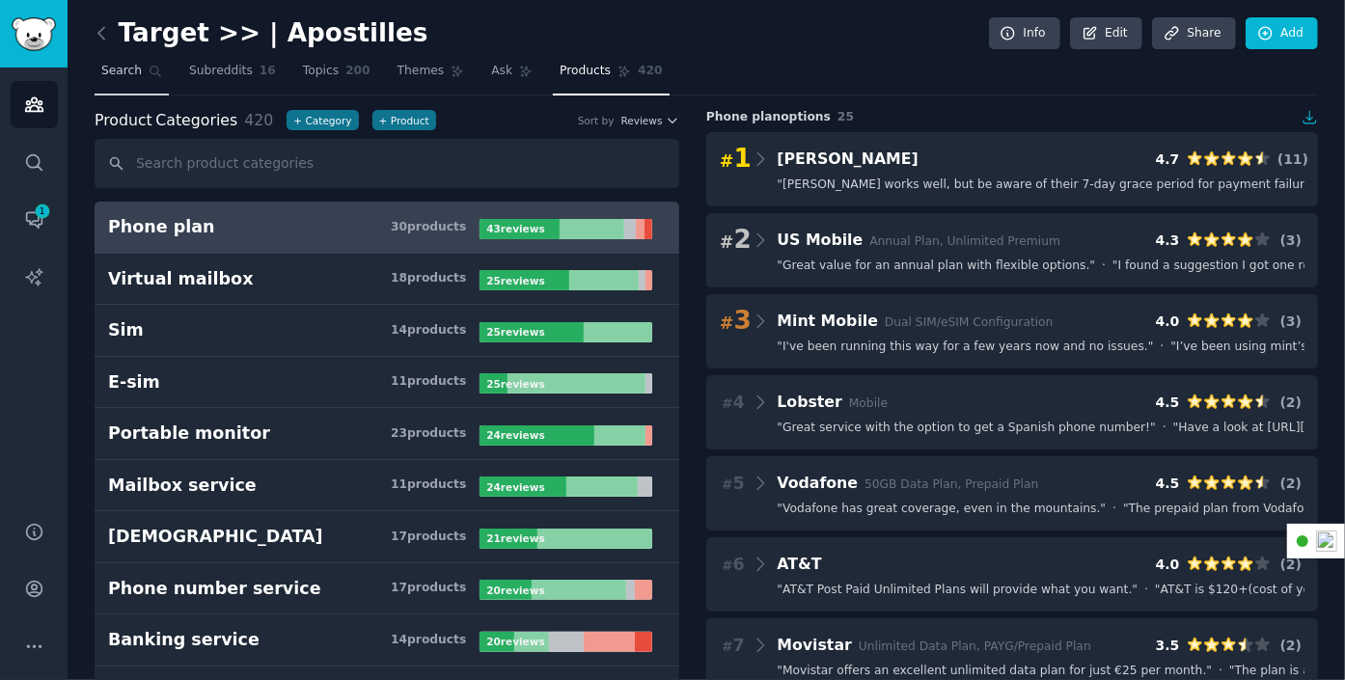
click at [133, 65] on span "Search" at bounding box center [121, 71] width 41 height 17
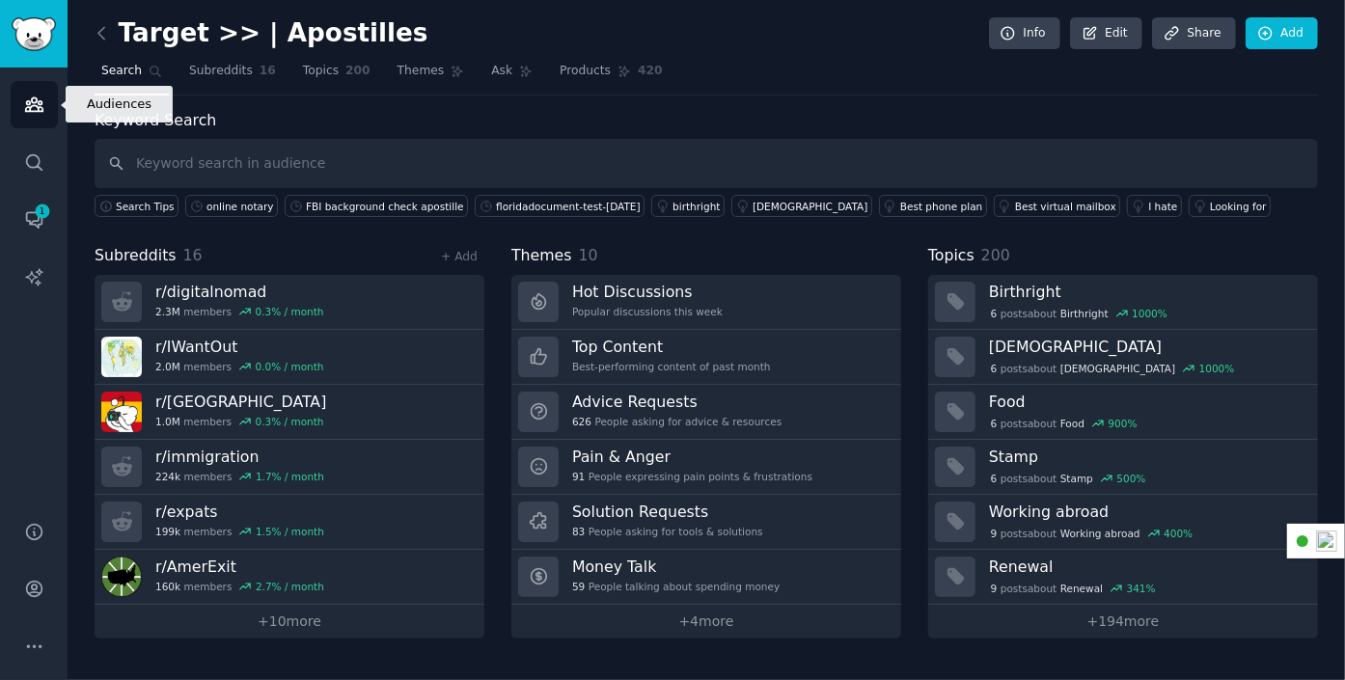
click at [45, 105] on link "Audiences" at bounding box center [34, 104] width 47 height 47
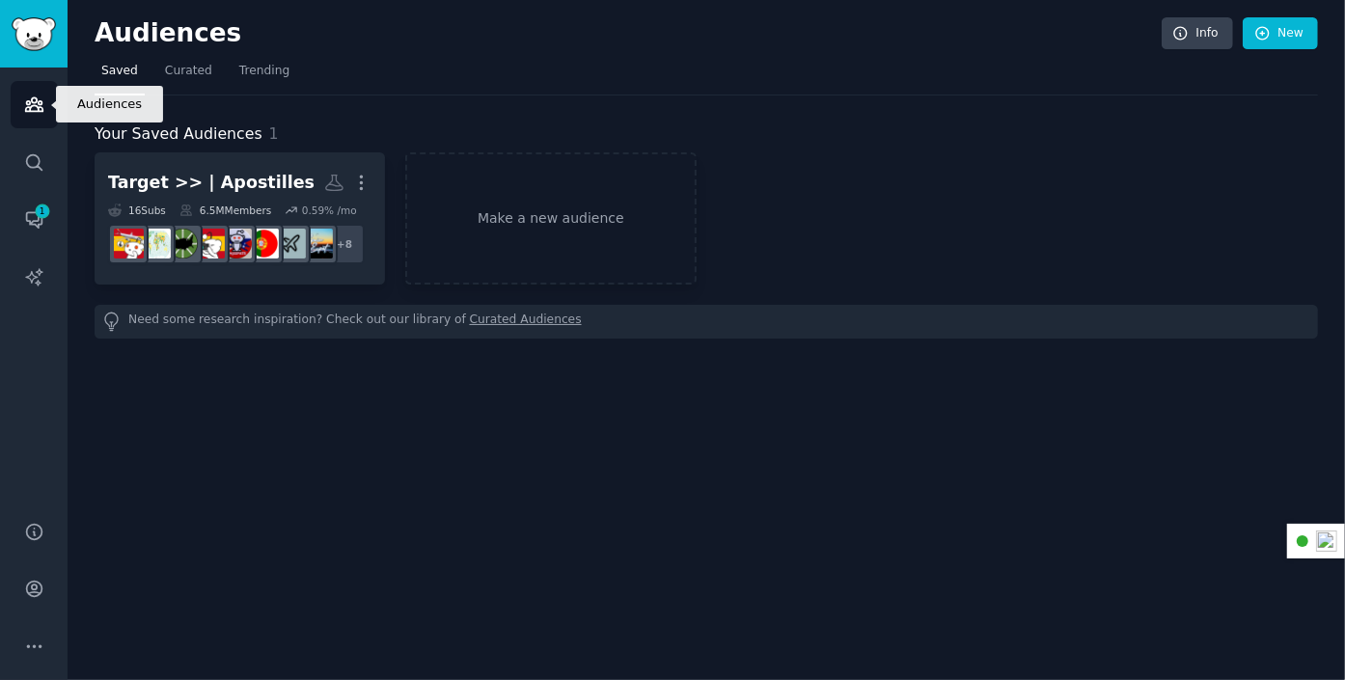
click at [38, 96] on icon "Sidebar" at bounding box center [34, 105] width 20 height 20
click at [38, 24] on img "Sidebar" at bounding box center [34, 34] width 44 height 34
click at [34, 109] on icon "Sidebar" at bounding box center [34, 105] width 20 height 20
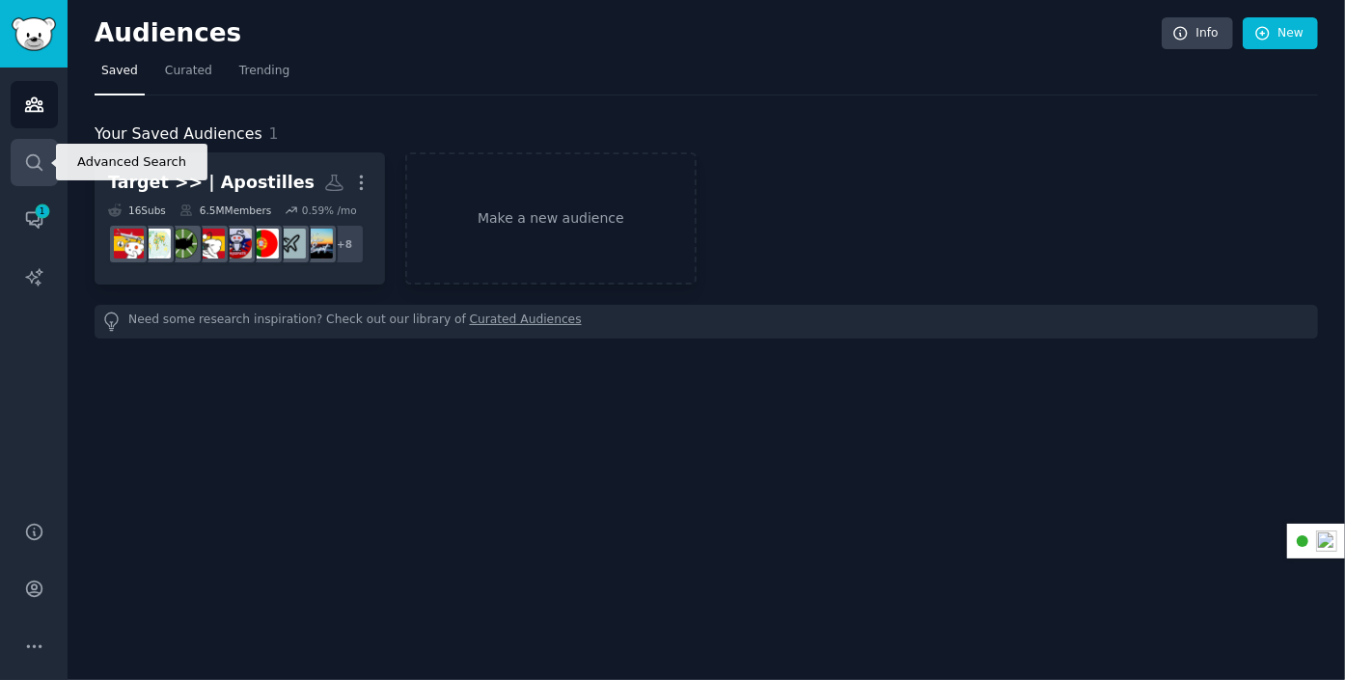
click at [36, 161] on icon "Sidebar" at bounding box center [34, 162] width 20 height 20
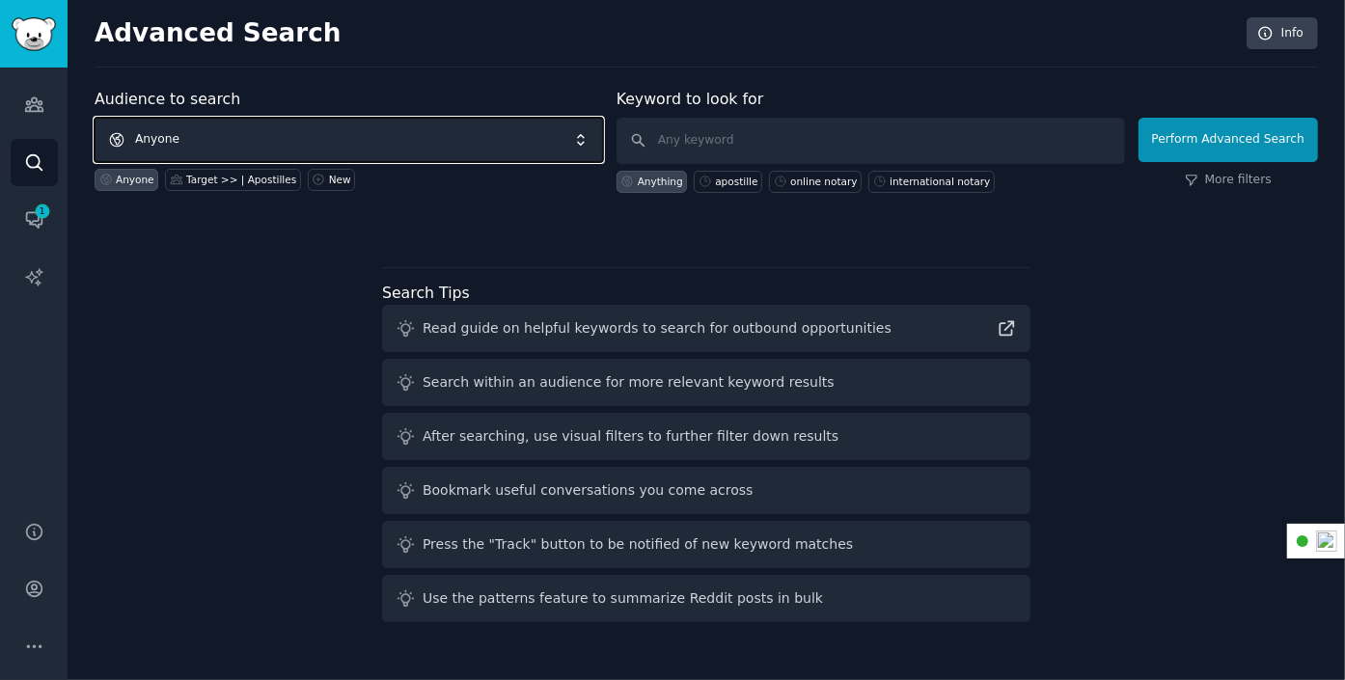
click at [334, 137] on span "Anyone" at bounding box center [349, 140] width 508 height 44
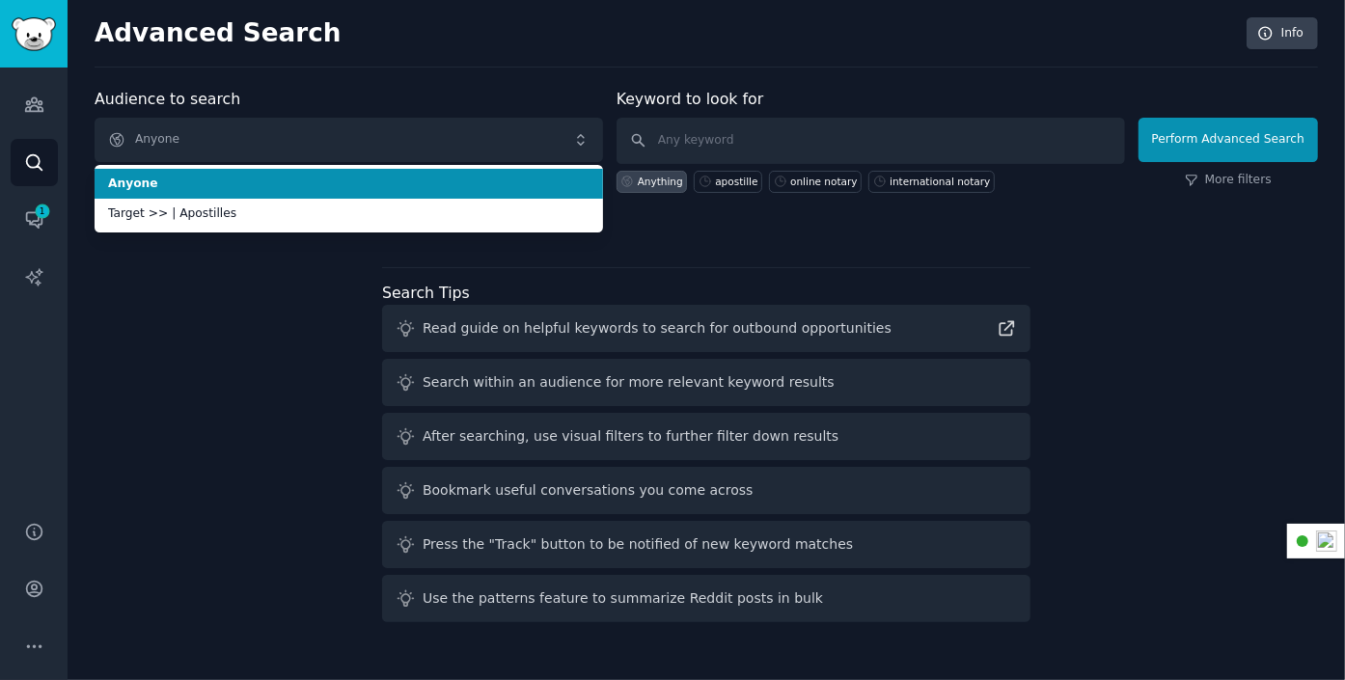
click at [399, 20] on h2 "Advanced Search" at bounding box center [665, 33] width 1141 height 31
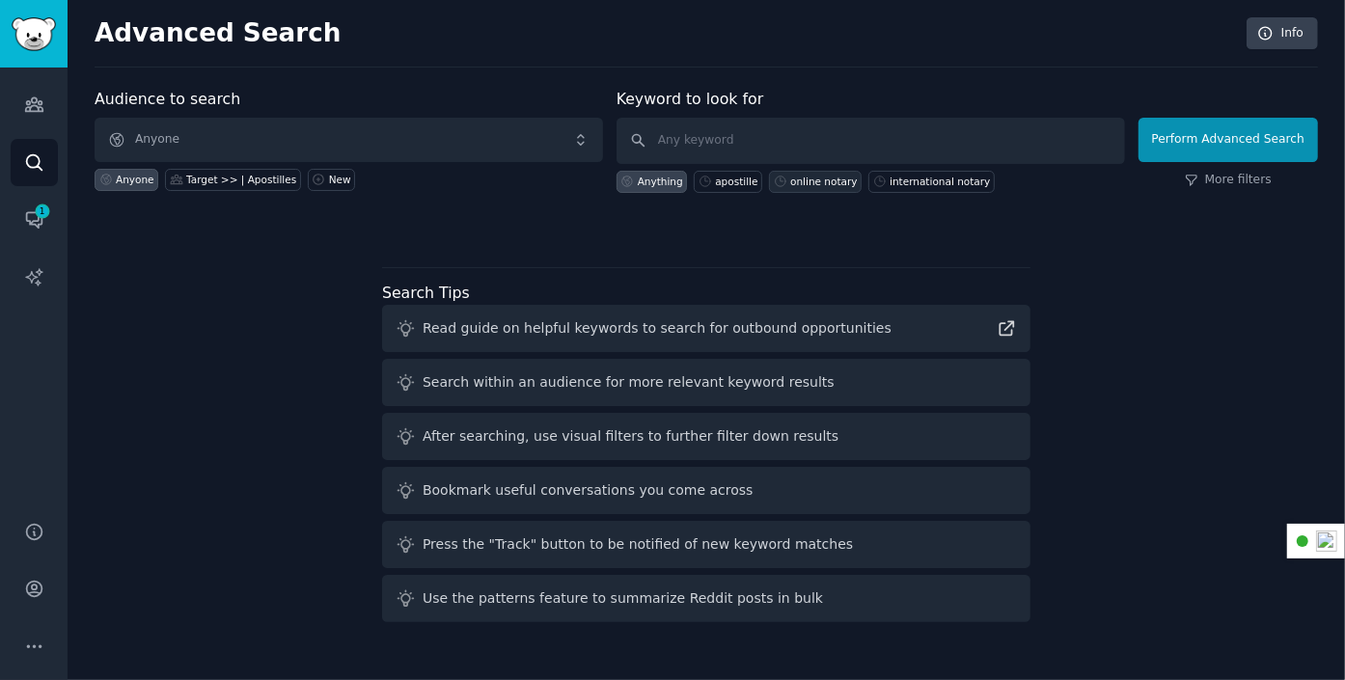
click at [809, 177] on div "online notary" at bounding box center [824, 182] width 68 height 14
type input "online notary"
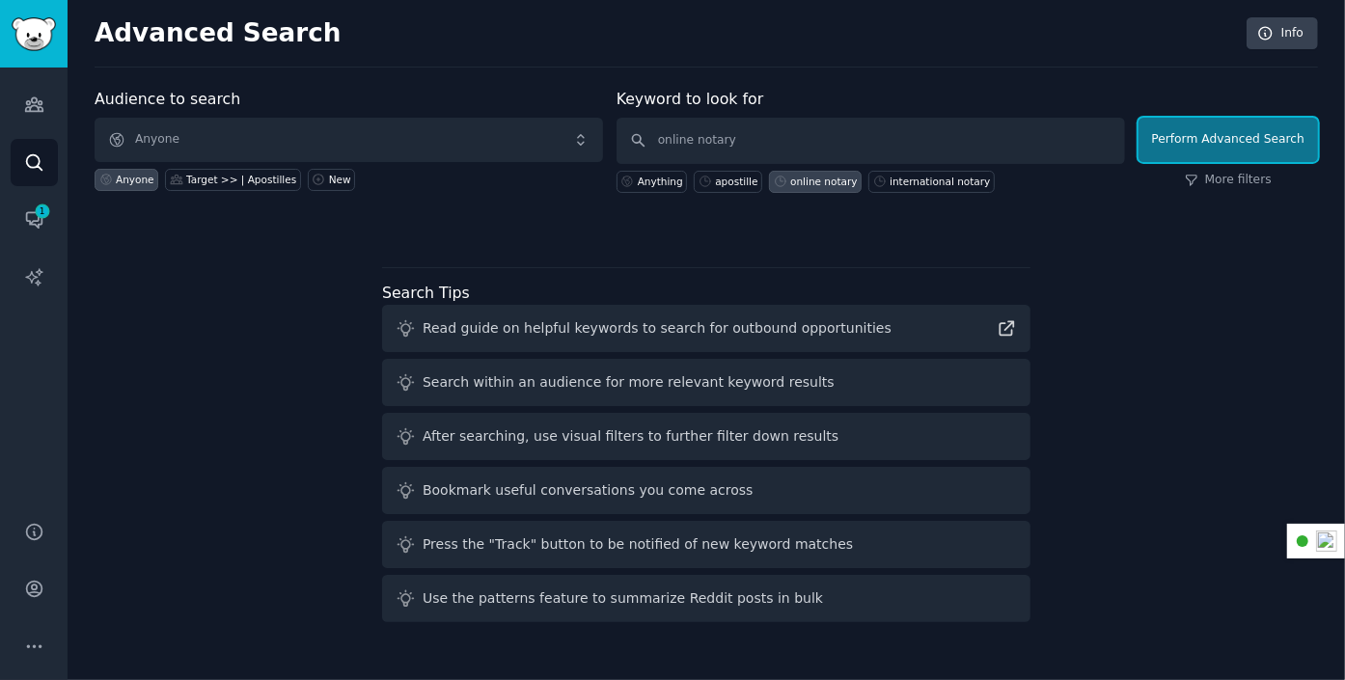
click at [1287, 133] on button "Perform Advanced Search" at bounding box center [1227, 140] width 179 height 44
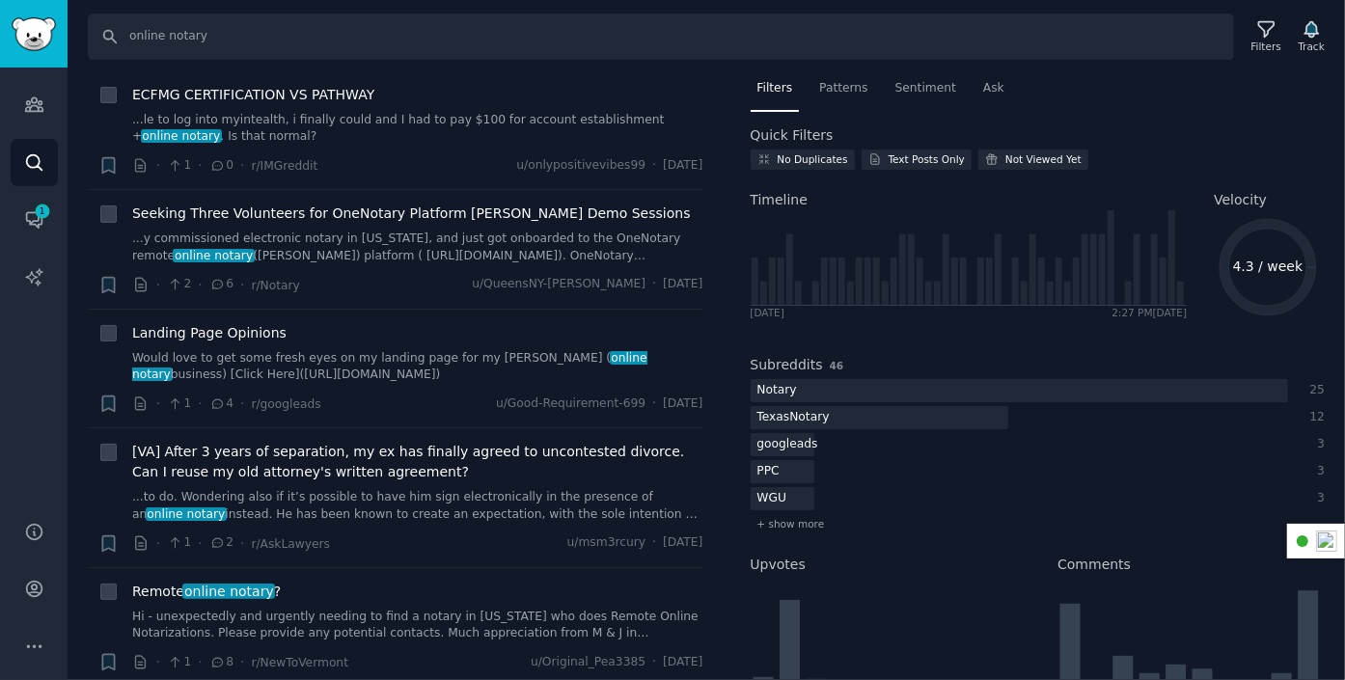
scroll to position [386, 0]
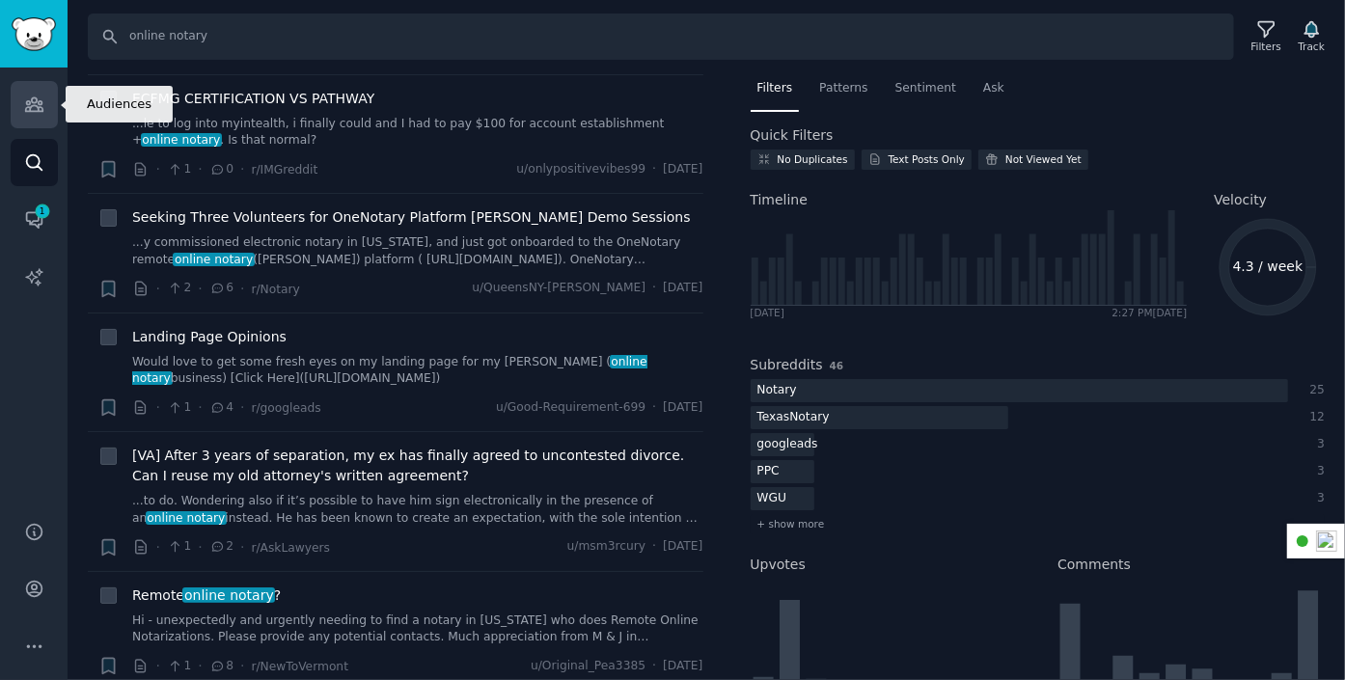
click at [31, 102] on icon "Sidebar" at bounding box center [33, 105] width 17 height 14
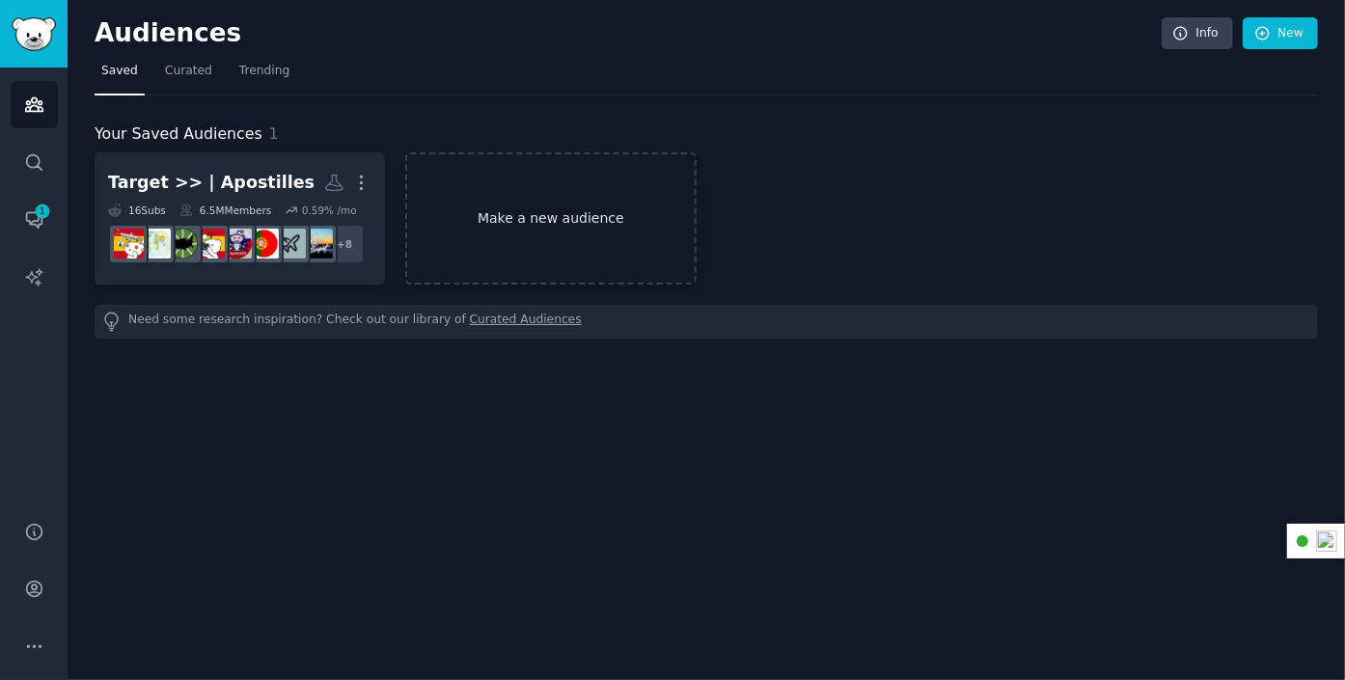
click at [547, 217] on link "Make a new audience" at bounding box center [550, 218] width 290 height 132
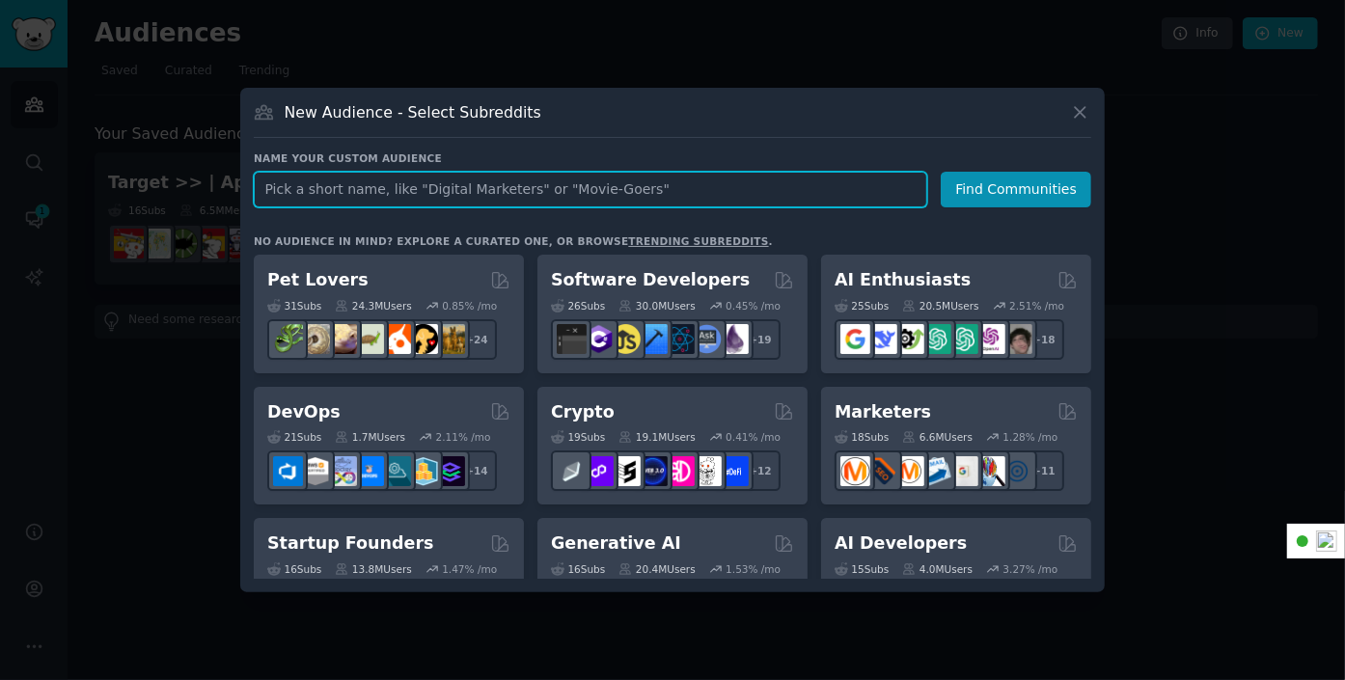
click at [394, 185] on input "text" at bounding box center [590, 190] width 673 height 36
paste input "Lawyers & Paralegals – Online Notary"
type input "Lawyers & Paralegals – Online Notary"
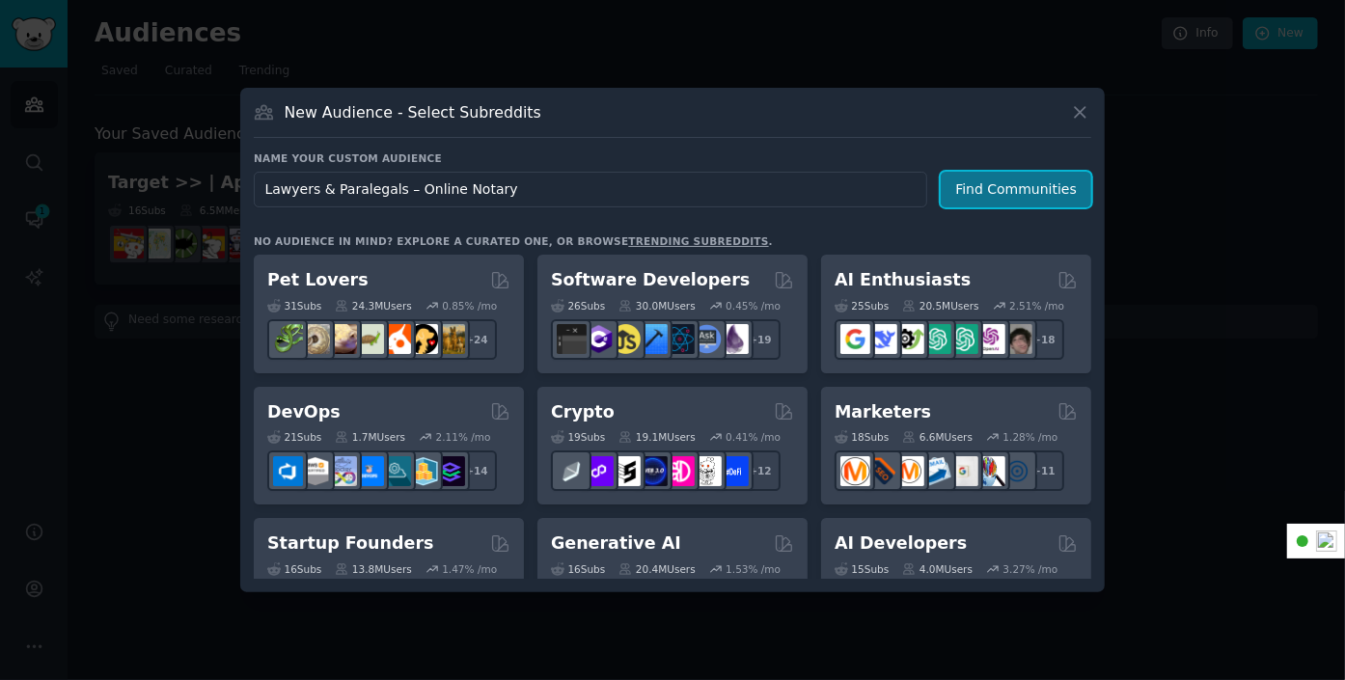
click at [1014, 184] on button "Find Communities" at bounding box center [1015, 190] width 150 height 36
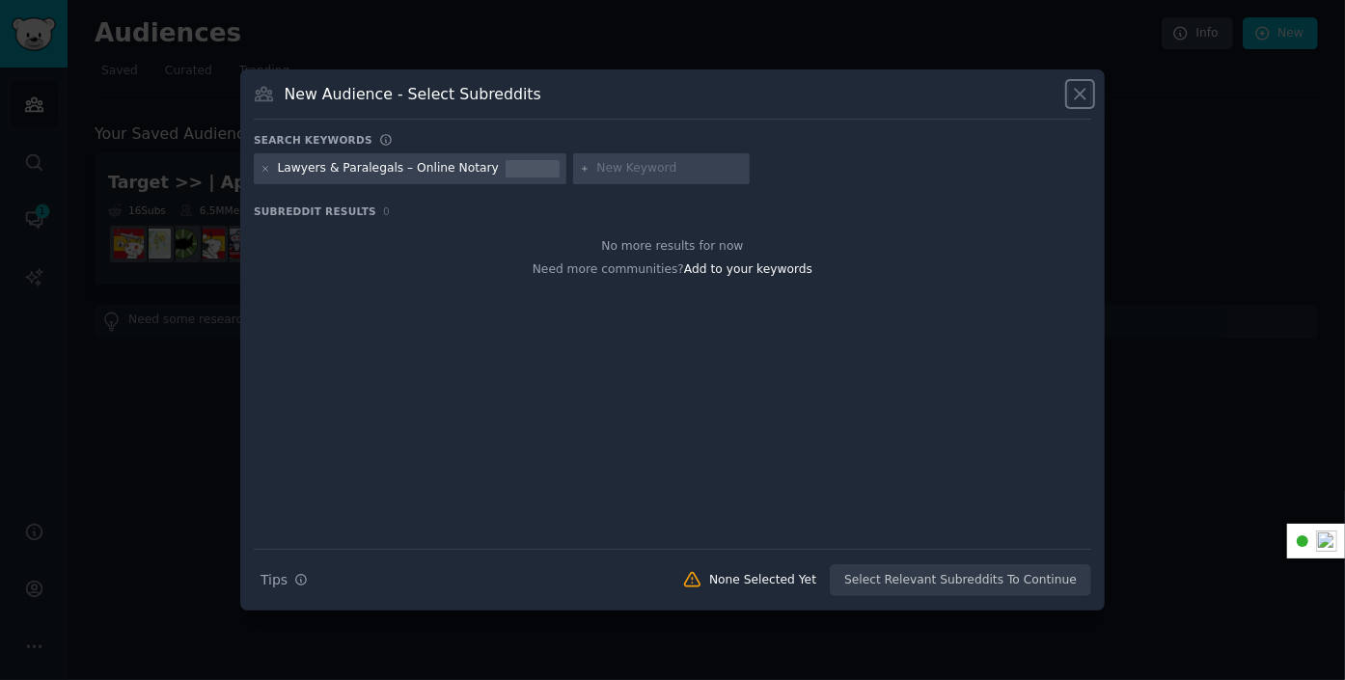
click at [1081, 94] on icon at bounding box center [1079, 95] width 11 height 11
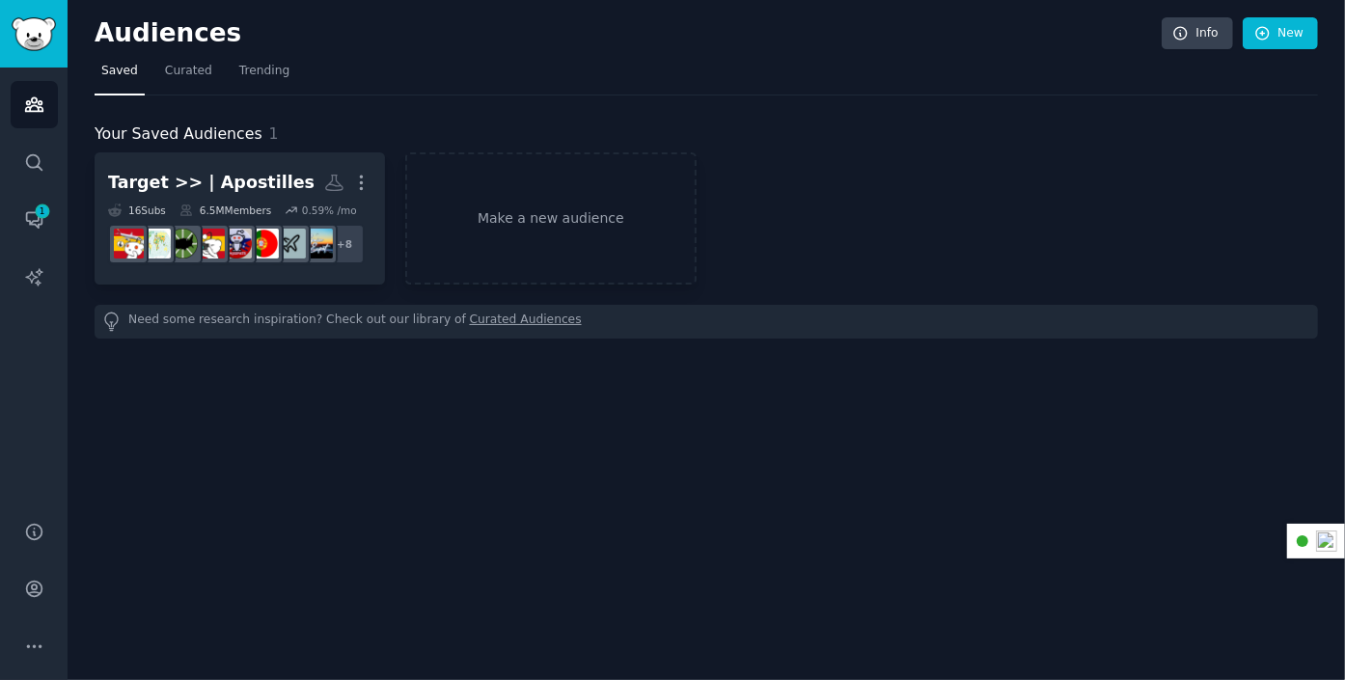
click at [1081, 95] on div "Your Saved Audiences 1 Target >> | Apostilles More 16 Sub s 6.5M Members 0.59 %…" at bounding box center [706, 216] width 1223 height 243
